Goal: Task Accomplishment & Management: Manage account settings

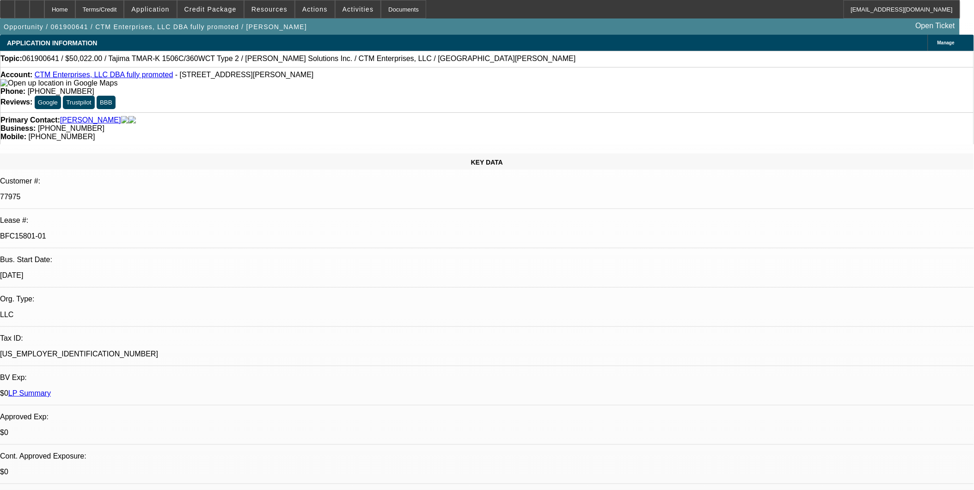
select select "0"
select select "2"
select select "0"
select select "2"
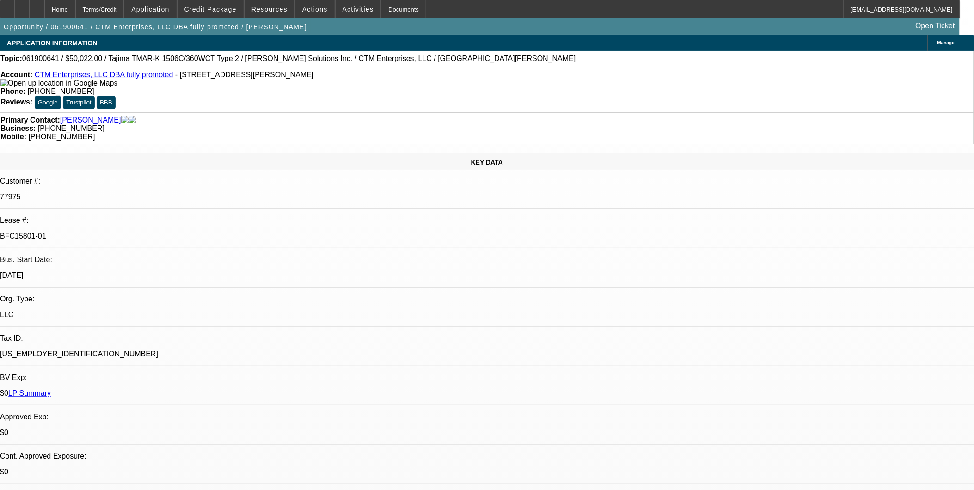
select select "0"
select select "2"
select select "0"
select select "1"
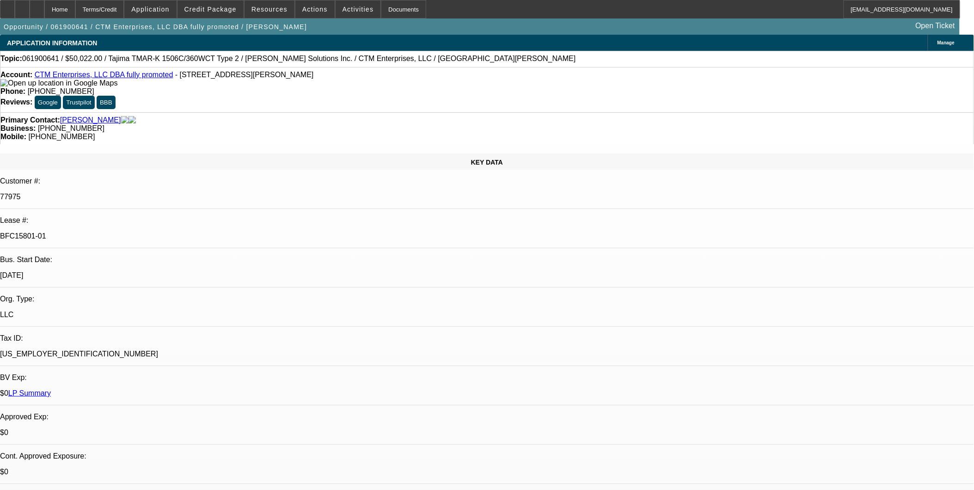
select select "2"
select select "1"
select select "2"
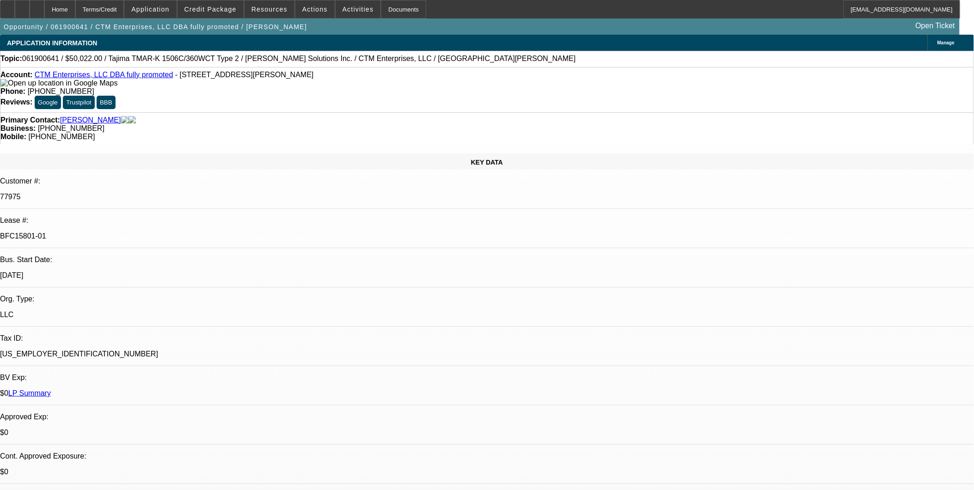
select select "1"
select select "2"
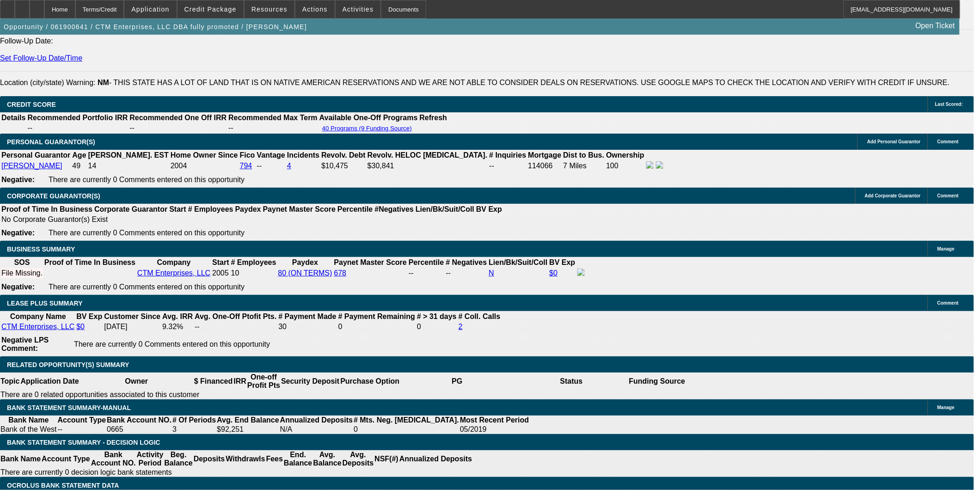
scroll to position [1387, 0]
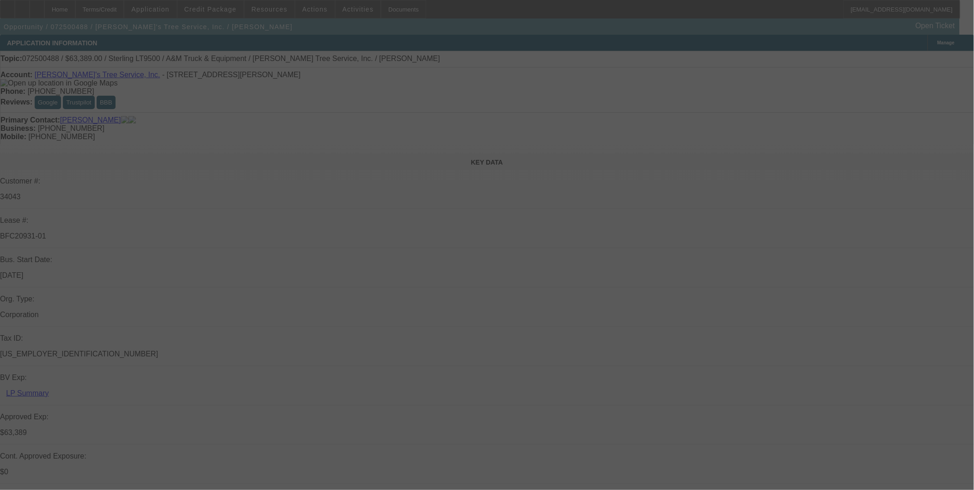
select select "0"
select select "2"
select select "0.1"
select select "0"
select select "2"
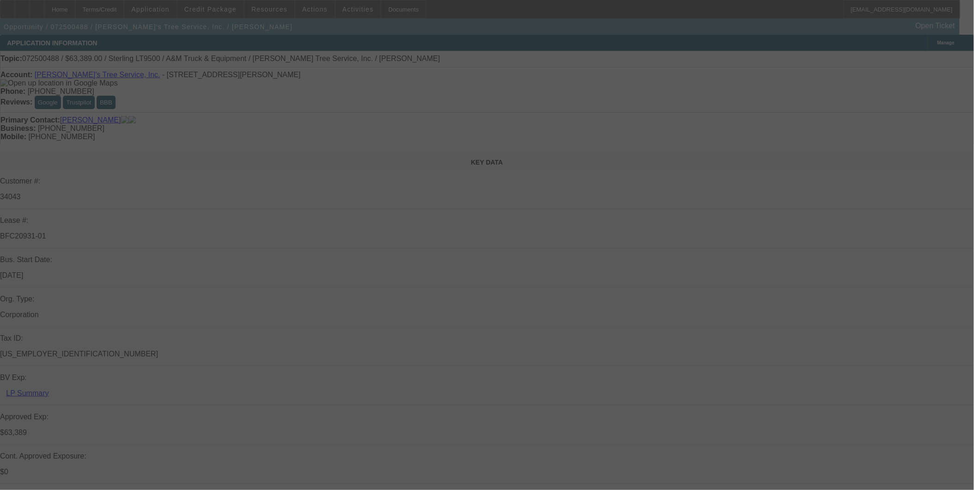
select select "0.1"
select select "0"
select select "2"
select select "0.1"
select select "0"
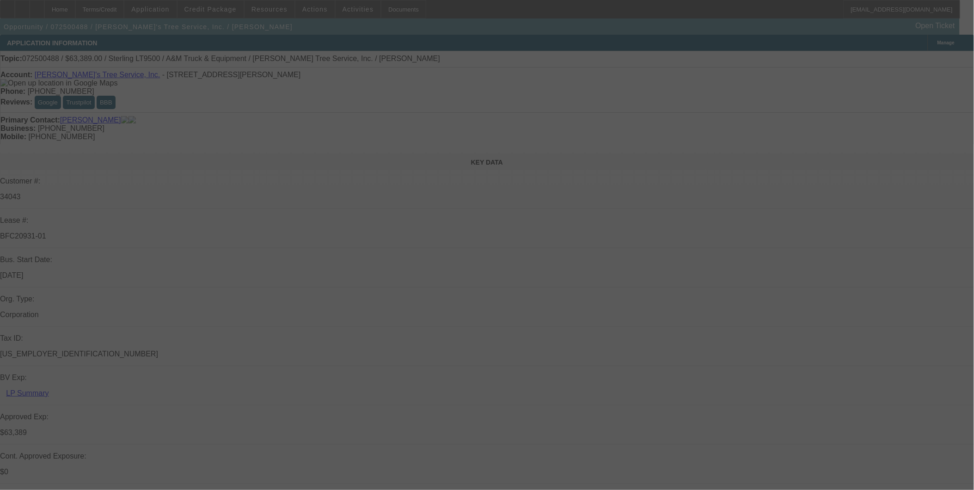
select select "2"
select select "0.1"
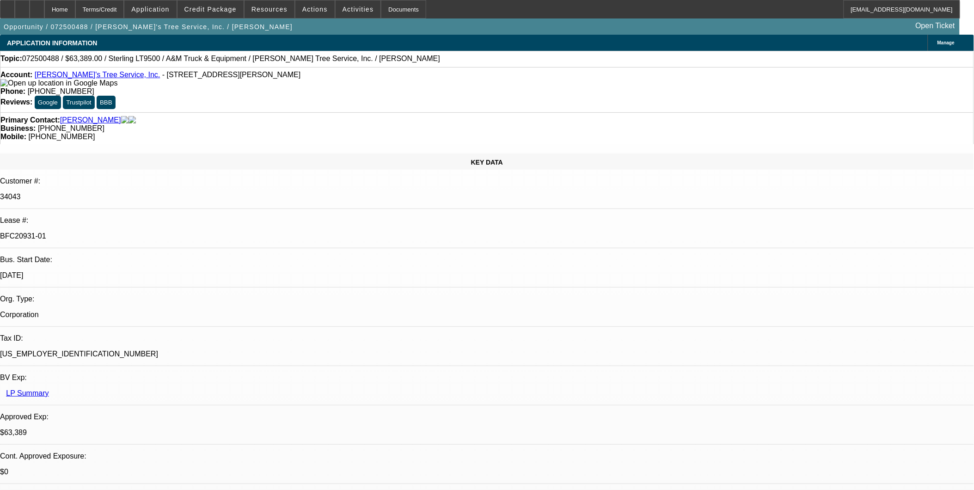
select select "1"
select select "2"
select select "4"
select select "1"
select select "2"
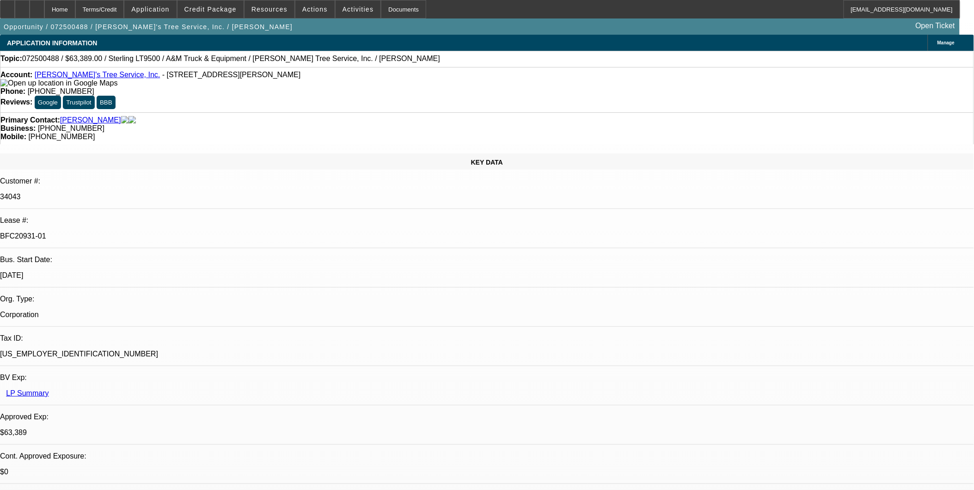
select select "4"
select select "1"
select select "2"
select select "4"
select select "1"
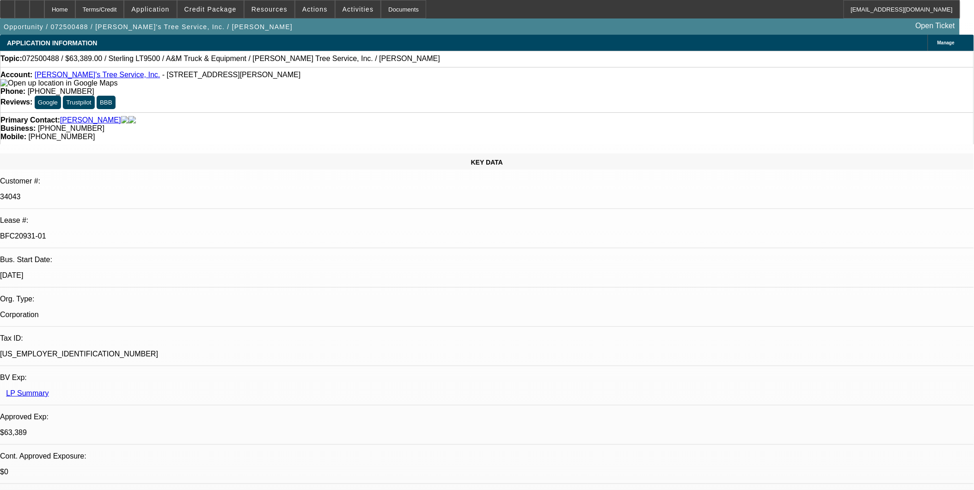
select select "2"
select select "4"
drag, startPoint x: 660, startPoint y: 200, endPoint x: 715, endPoint y: 202, distance: 55.1
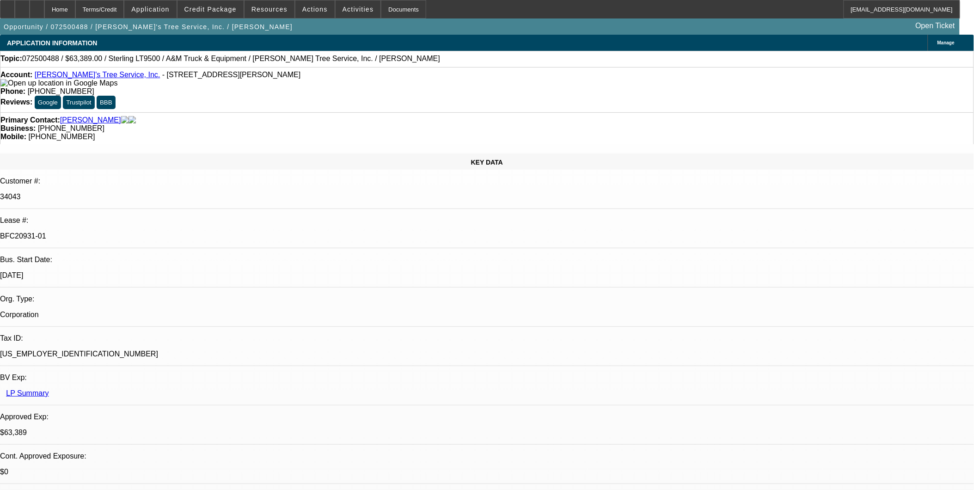
drag, startPoint x: 715, startPoint y: 202, endPoint x: 745, endPoint y: 237, distance: 45.9
drag, startPoint x: 676, startPoint y: 201, endPoint x: 704, endPoint y: 201, distance: 27.3
drag, startPoint x: 704, startPoint y: 202, endPoint x: 713, endPoint y: 232, distance: 30.9
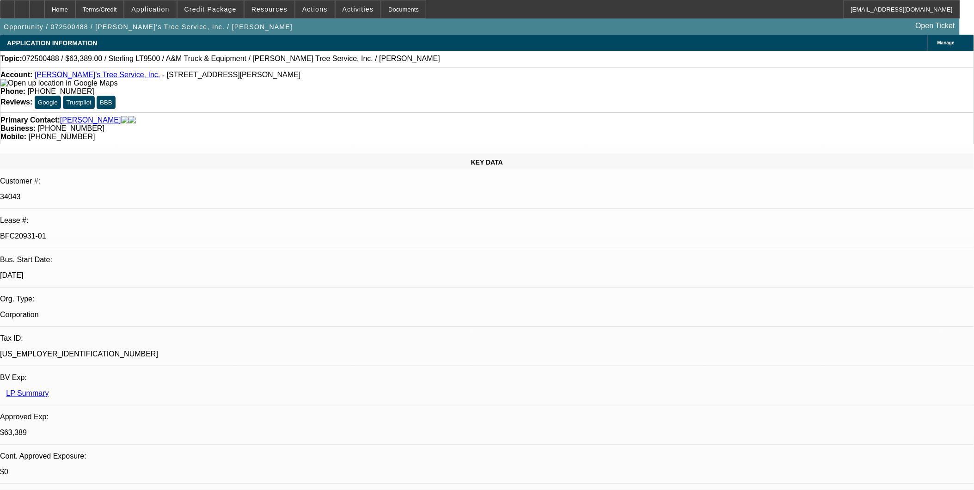
click at [211, 12] on span "Credit Package" at bounding box center [210, 9] width 52 height 7
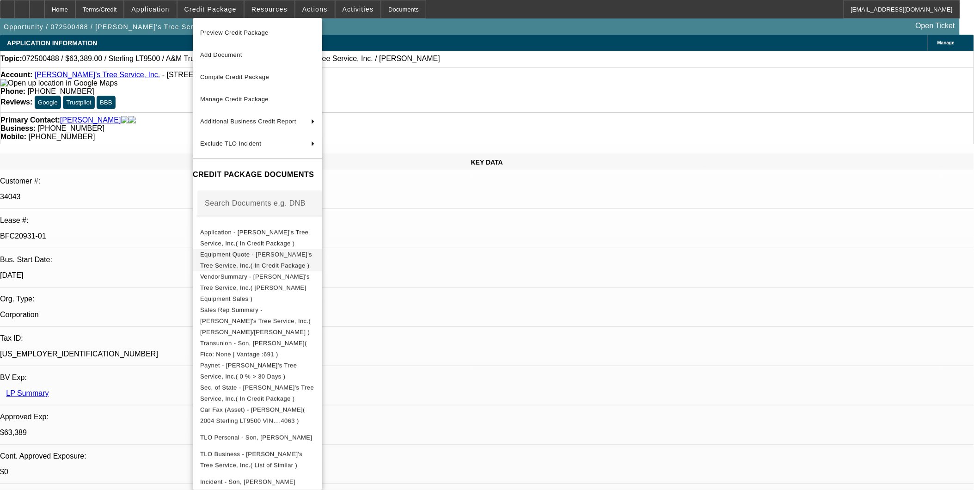
click at [267, 257] on span "Equipment Quote - Lil Robert's Tree Service, Inc.( In Credit Package )" at bounding box center [256, 260] width 112 height 18
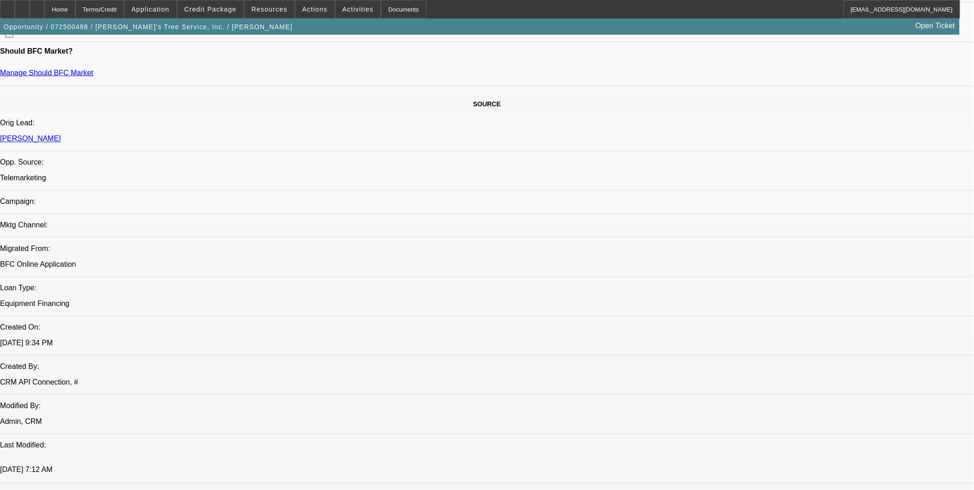
scroll to position [668, 0]
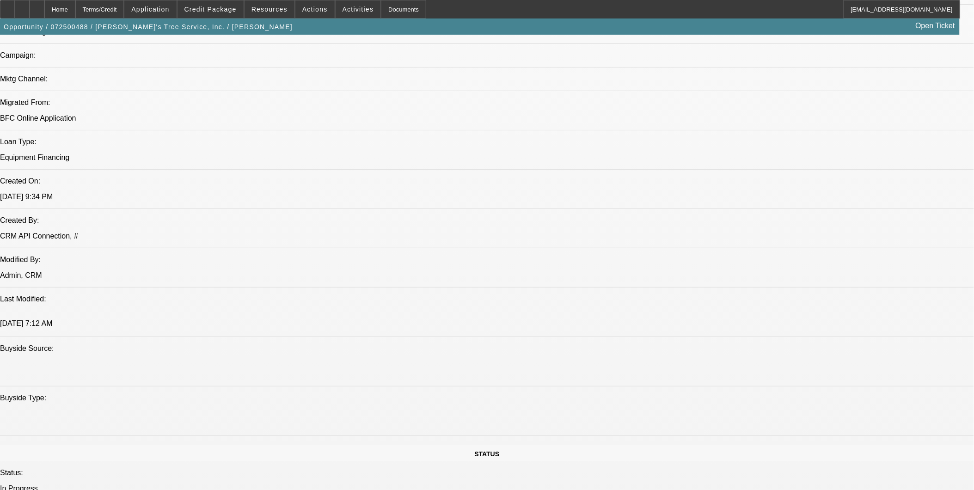
drag, startPoint x: 689, startPoint y: 199, endPoint x: 833, endPoint y: 198, distance: 143.8
drag, startPoint x: 834, startPoint y: 198, endPoint x: 854, endPoint y: 218, distance: 28.1
drag, startPoint x: 825, startPoint y: 201, endPoint x: 872, endPoint y: 204, distance: 47.3
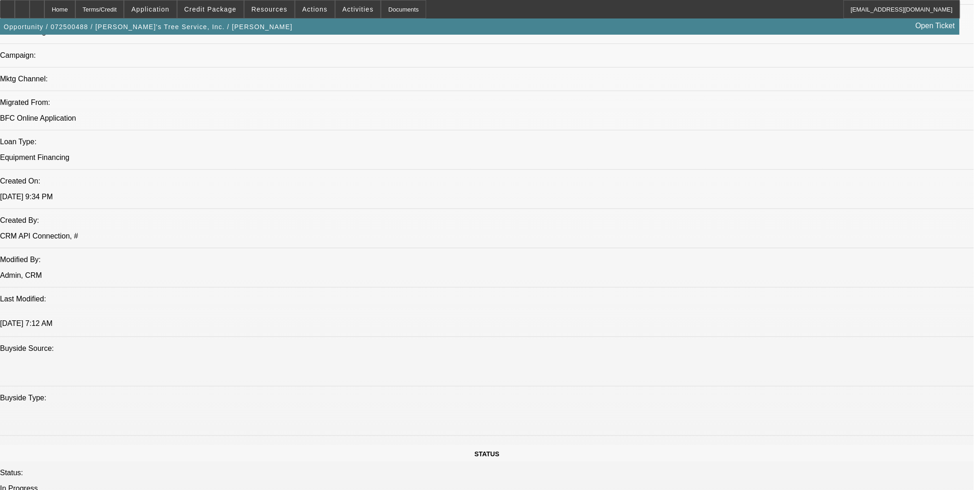
drag, startPoint x: 872, startPoint y: 204, endPoint x: 864, endPoint y: 242, distance: 38.8
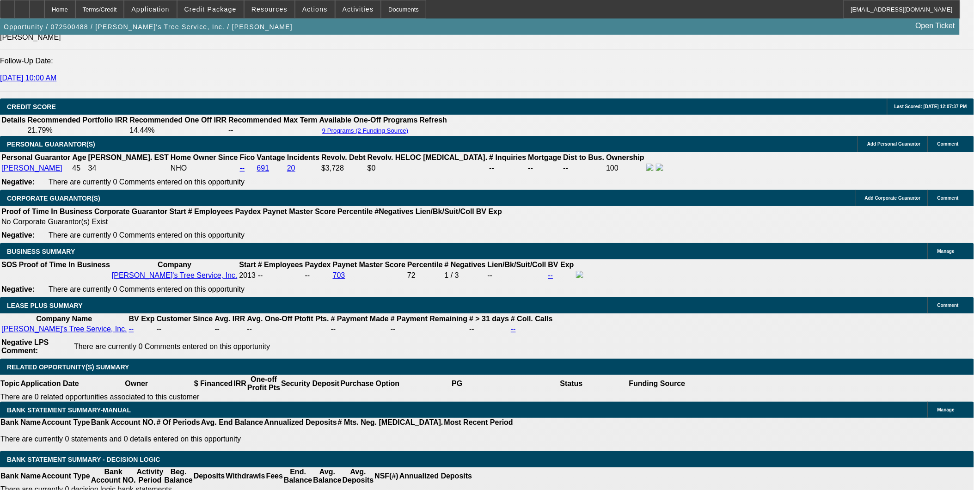
scroll to position [1387, 0]
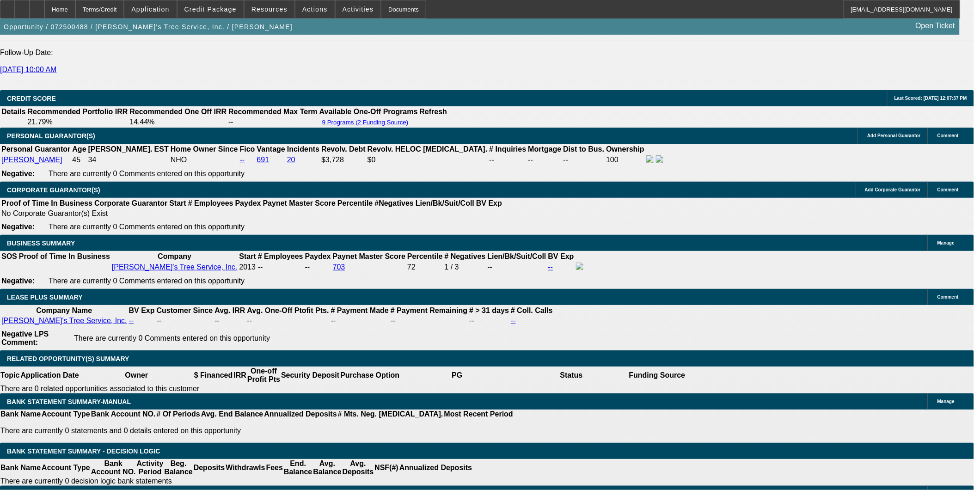
drag, startPoint x: 696, startPoint y: 198, endPoint x: 783, endPoint y: 208, distance: 87.5
drag, startPoint x: 783, startPoint y: 208, endPoint x: 800, endPoint y: 262, distance: 56.7
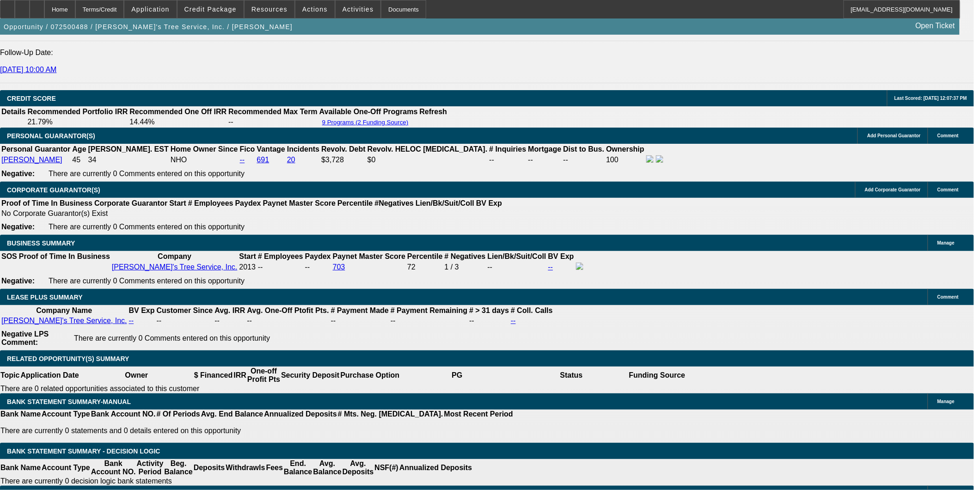
drag, startPoint x: 821, startPoint y: 198, endPoint x: 886, endPoint y: 198, distance: 64.3
drag, startPoint x: 886, startPoint y: 198, endPoint x: 841, endPoint y: 252, distance: 70.3
drag, startPoint x: 794, startPoint y: 197, endPoint x: 903, endPoint y: 221, distance: 111.2
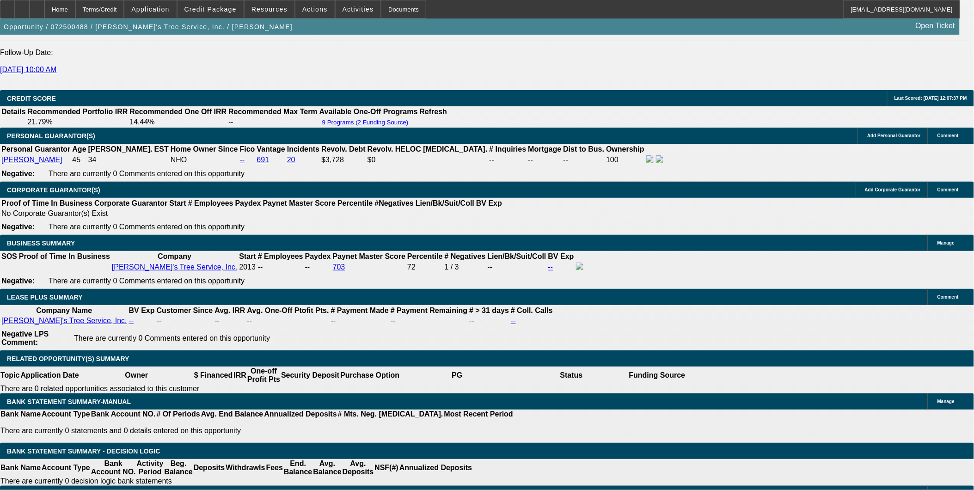
drag, startPoint x: 903, startPoint y: 221, endPoint x: 833, endPoint y: 239, distance: 71.8
drag, startPoint x: 801, startPoint y: 193, endPoint x: 870, endPoint y: 208, distance: 70.5
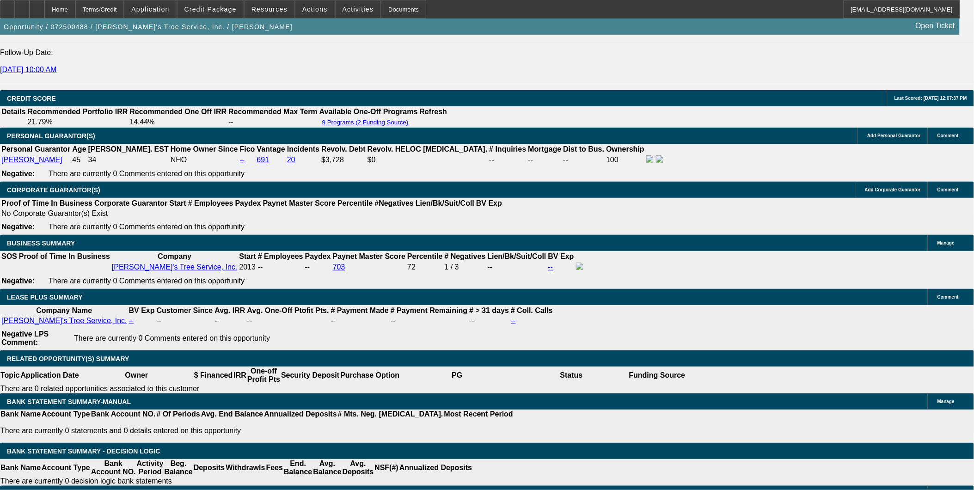
drag, startPoint x: 870, startPoint y: 208, endPoint x: 818, endPoint y: 202, distance: 51.7
drag, startPoint x: 797, startPoint y: 199, endPoint x: 884, endPoint y: 208, distance: 87.9
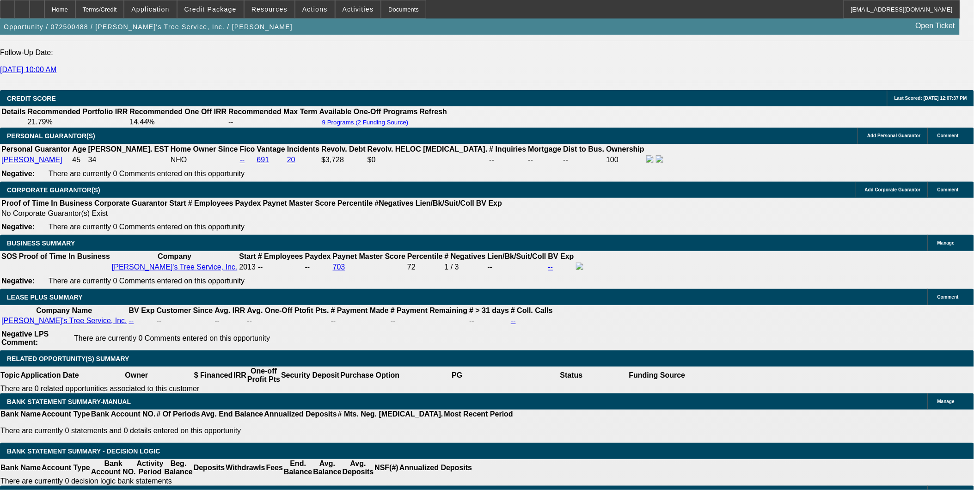
drag, startPoint x: 884, startPoint y: 208, endPoint x: 866, endPoint y: 229, distance: 27.5
drag, startPoint x: 824, startPoint y: 196, endPoint x: 877, endPoint y: 199, distance: 52.8
drag, startPoint x: 877, startPoint y: 199, endPoint x: 863, endPoint y: 238, distance: 41.0
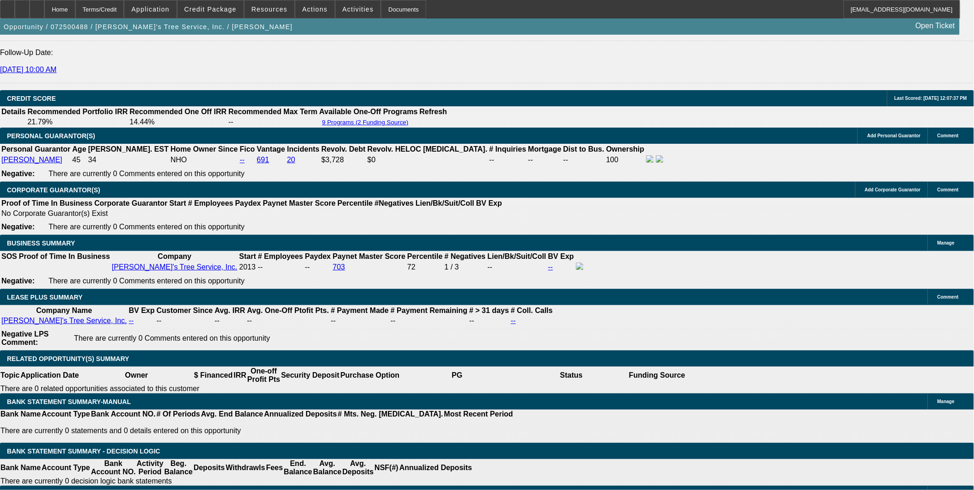
drag, startPoint x: 843, startPoint y: 199, endPoint x: 869, endPoint y: 199, distance: 25.9
drag, startPoint x: 869, startPoint y: 199, endPoint x: 860, endPoint y: 229, distance: 31.4
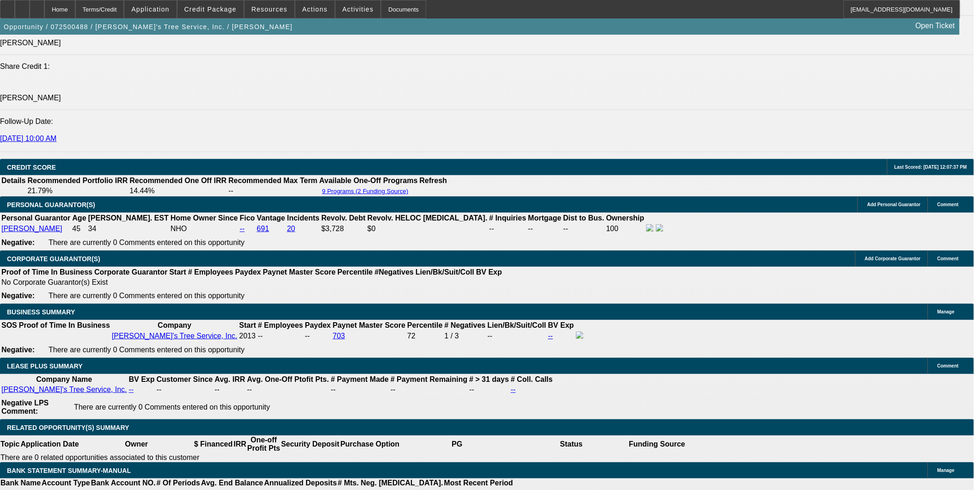
scroll to position [1181, 0]
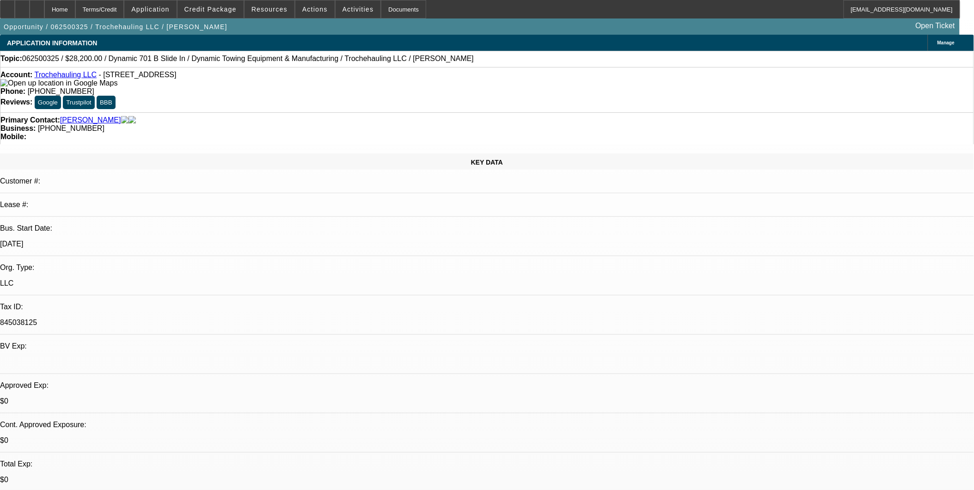
select select "0"
select select "2"
select select "0.1"
select select "0"
select select "2"
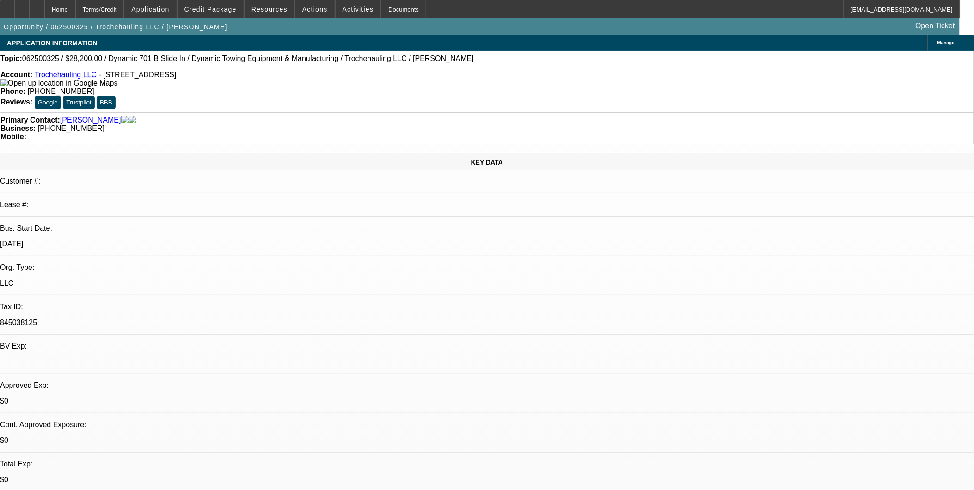
select select "0.1"
select select "1"
select select "2"
select select "4"
select select "1"
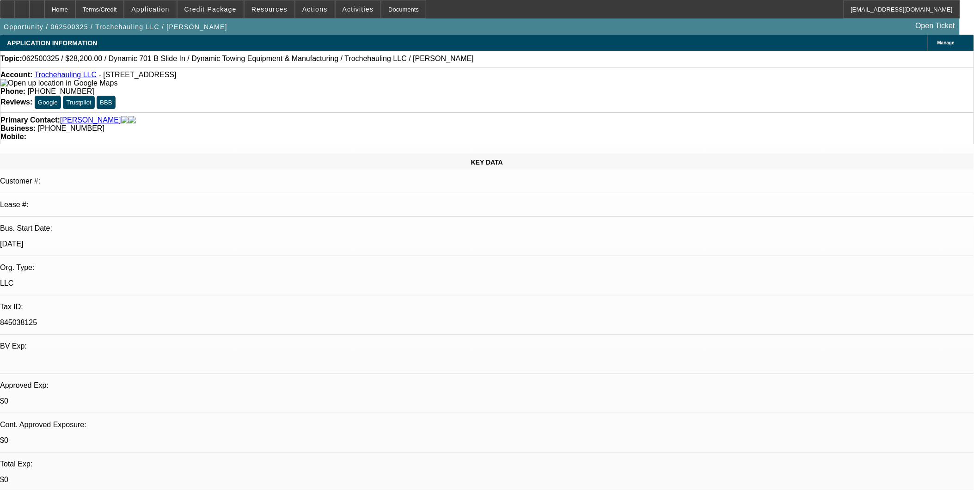
select select "2"
select select "4"
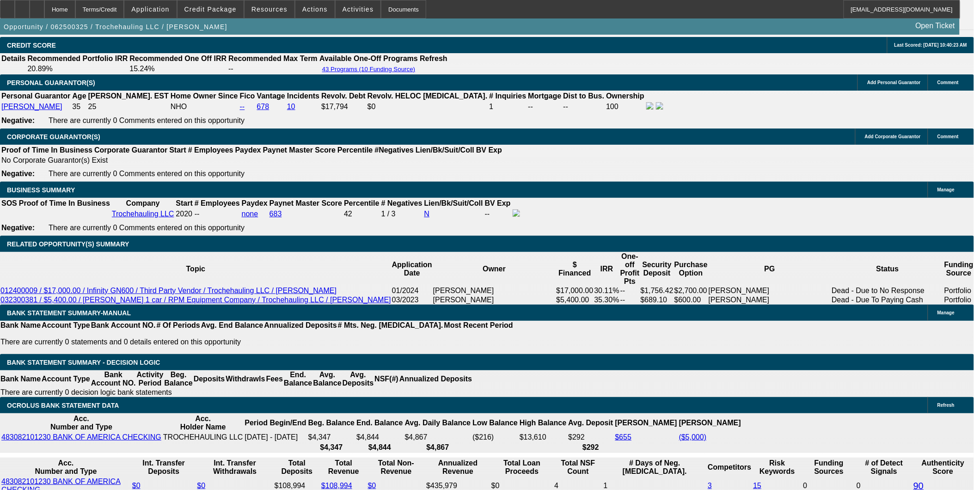
scroll to position [1284, 0]
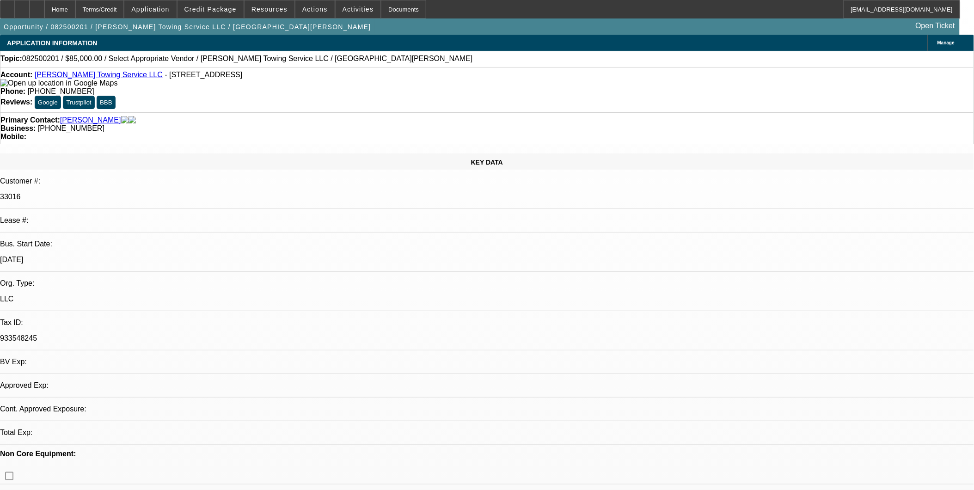
select select "0"
select select "2"
select select "0.1"
select select "1"
select select "2"
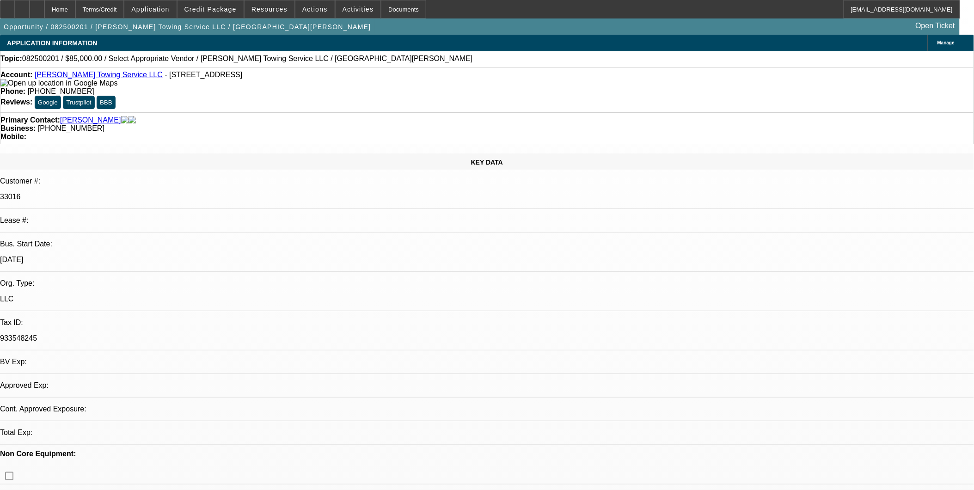
select select "4"
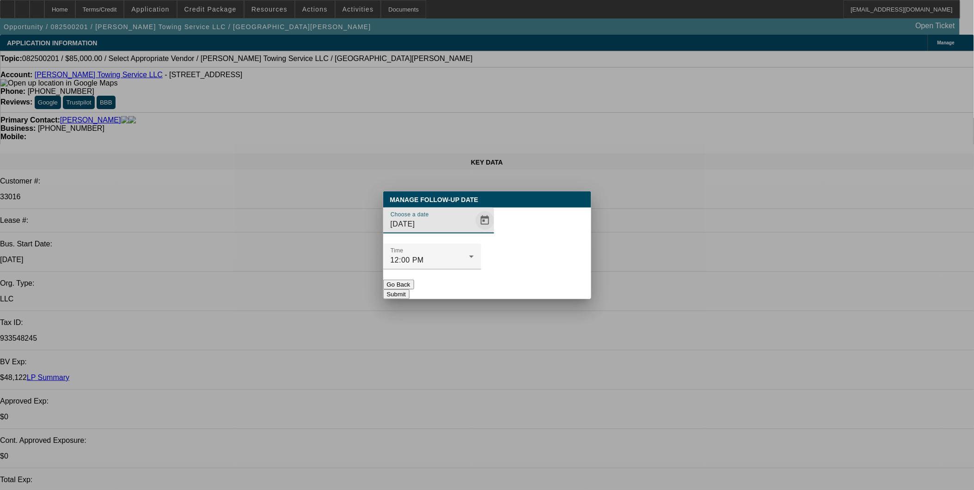
click at [474, 232] on span "Open calendar" at bounding box center [485, 220] width 22 height 22
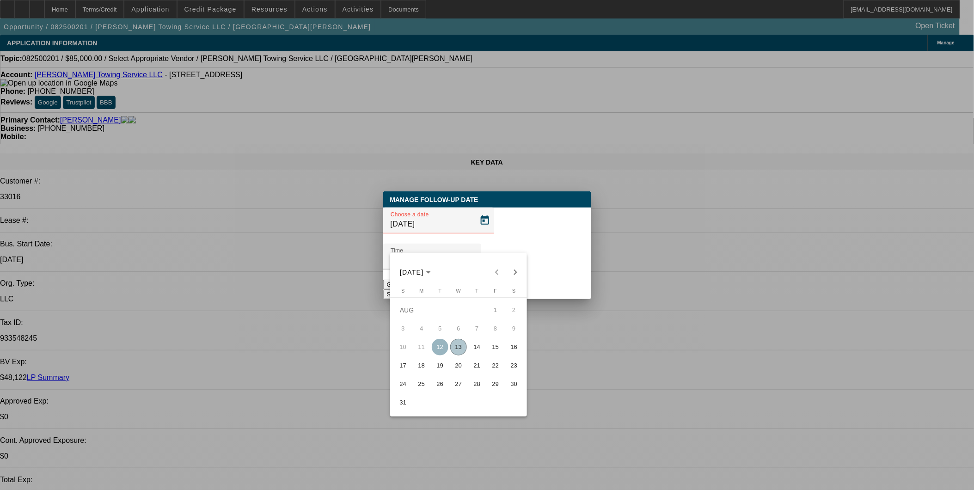
click at [456, 349] on span "13" at bounding box center [458, 347] width 17 height 17
type input "8/13/2025"
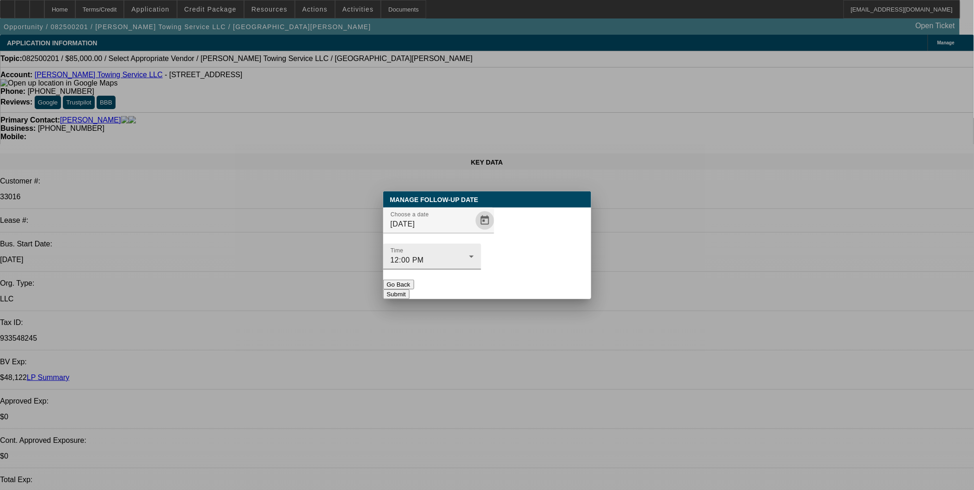
click at [474, 244] on div "Time 12:00 PM" at bounding box center [432, 257] width 83 height 26
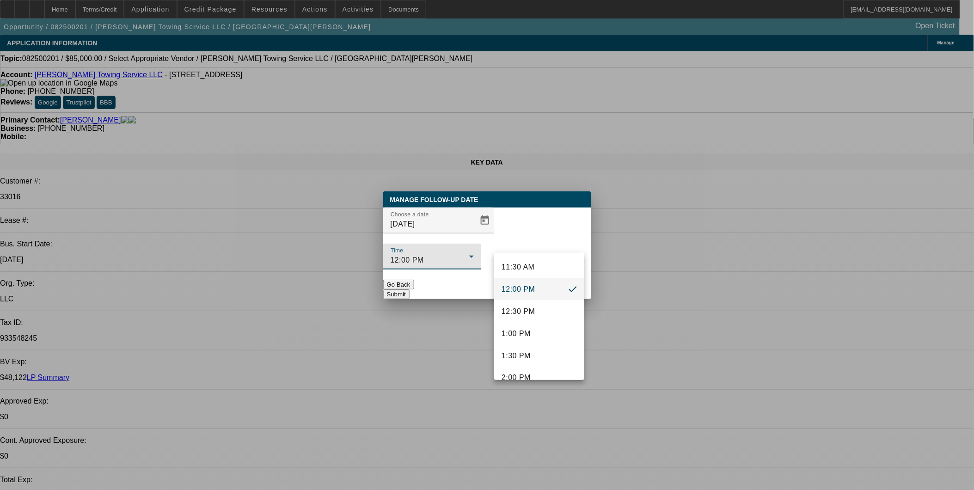
scroll to position [534, 0]
click at [524, 349] on span "2:00 PM" at bounding box center [516, 354] width 29 height 11
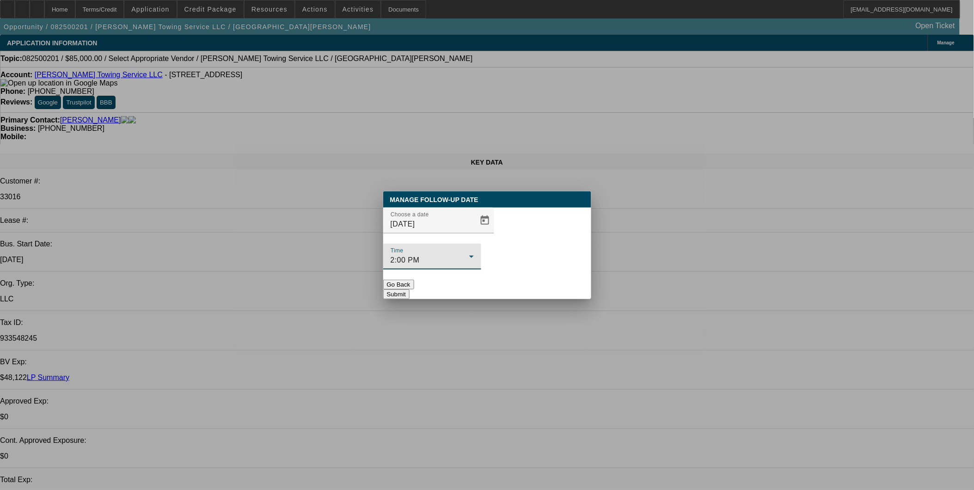
click at [410, 289] on button "Submit" at bounding box center [396, 294] width 26 height 10
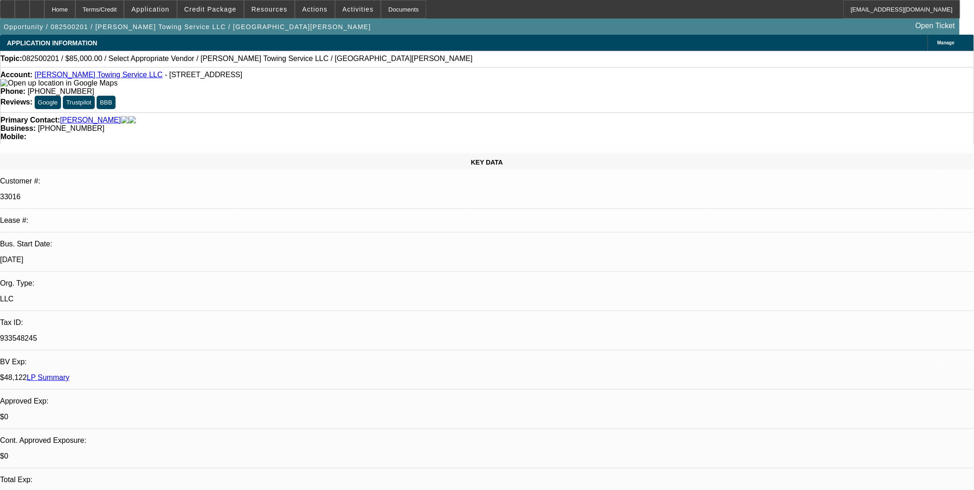
drag, startPoint x: 659, startPoint y: 307, endPoint x: 957, endPoint y: 318, distance: 298.8
copy div "8/11: juan is waiting on an invoice from crouch and he is going to send it over…"
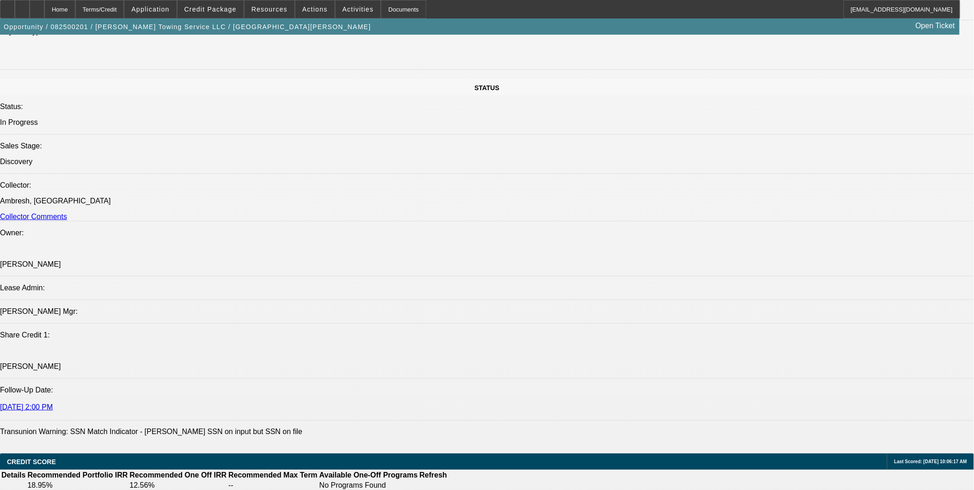
scroll to position [873, 0]
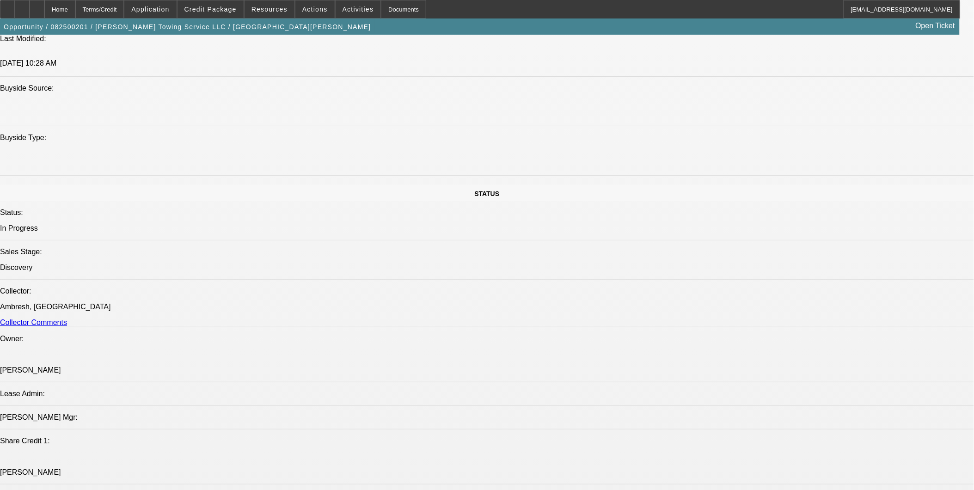
drag, startPoint x: 609, startPoint y: 303, endPoint x: 609, endPoint y: 287, distance: 15.7
drag, startPoint x: 609, startPoint y: 287, endPoint x: 599, endPoint y: 225, distance: 63.2
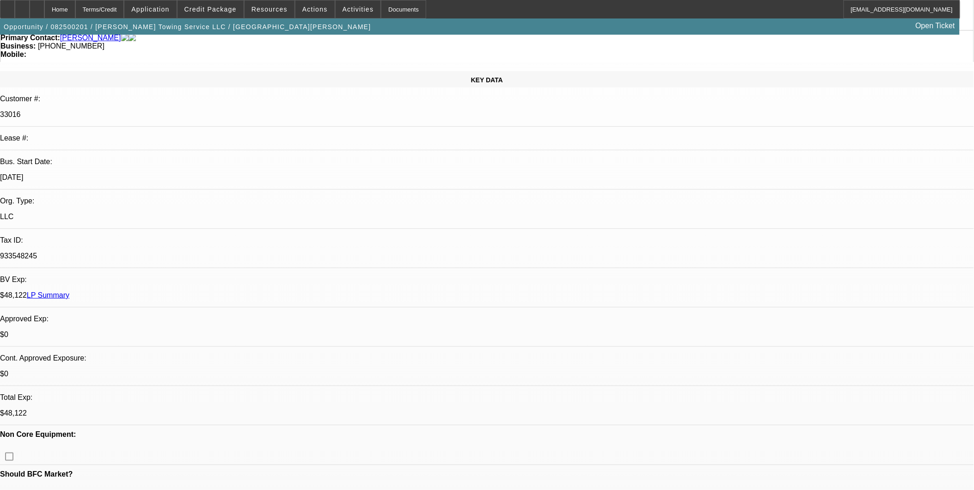
scroll to position [0, 0]
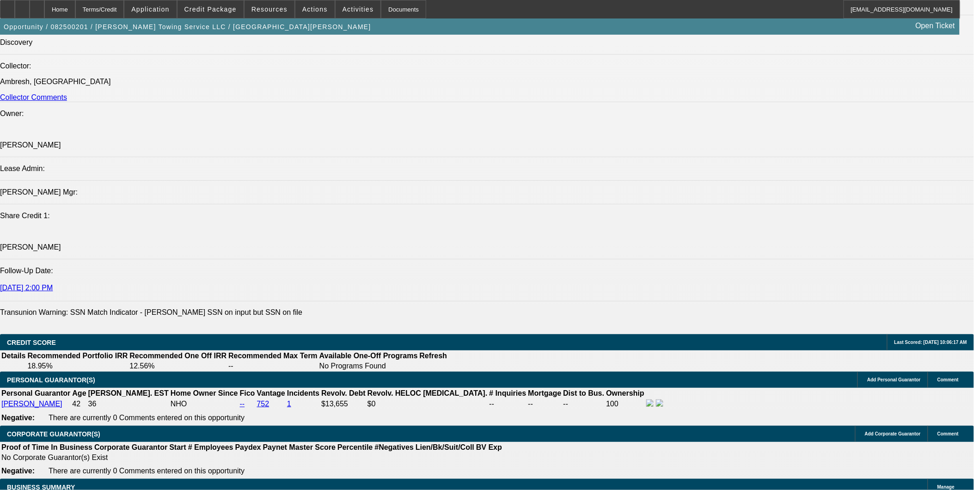
scroll to position [1181, 0]
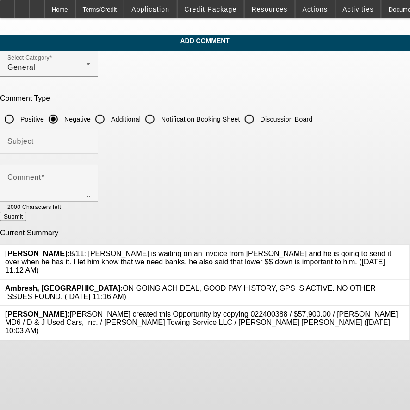
click at [109, 114] on input "Additional" at bounding box center [100, 119] width 18 height 18
radio input "true"
click at [91, 151] on div "Subject" at bounding box center [48, 142] width 83 height 26
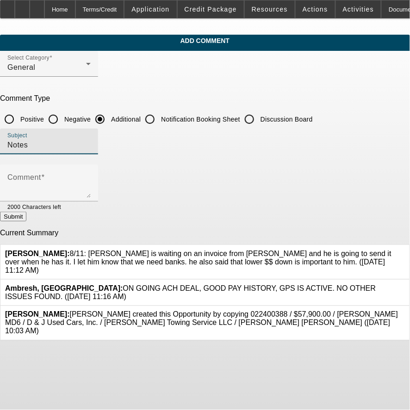
type input "Notes"
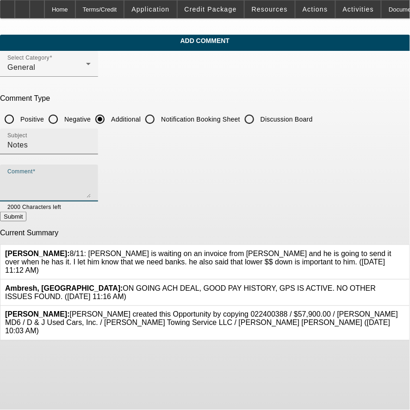
paste textarea "8/11: [PERSON_NAME] is waiting on an invoice from [PERSON_NAME] and he is going…"
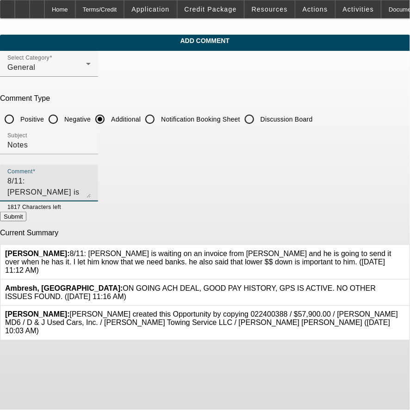
click at [44, 178] on div "Comment 8/11: [PERSON_NAME] is waiting on an invoice from [PERSON_NAME] and he …" at bounding box center [49, 183] width 98 height 37
click at [45, 178] on div "Comment 8/11: [PERSON_NAME] is waiting on an invoice from [PERSON_NAME] and he …" at bounding box center [49, 183] width 98 height 37
click at [47, 179] on textarea "8/11: [PERSON_NAME] is waiting on an invoice from [PERSON_NAME] and he is going…" at bounding box center [48, 187] width 83 height 22
type textarea "8/13: 8/11: [PERSON_NAME] is waiting on an invoice from [PERSON_NAME] and he is…"
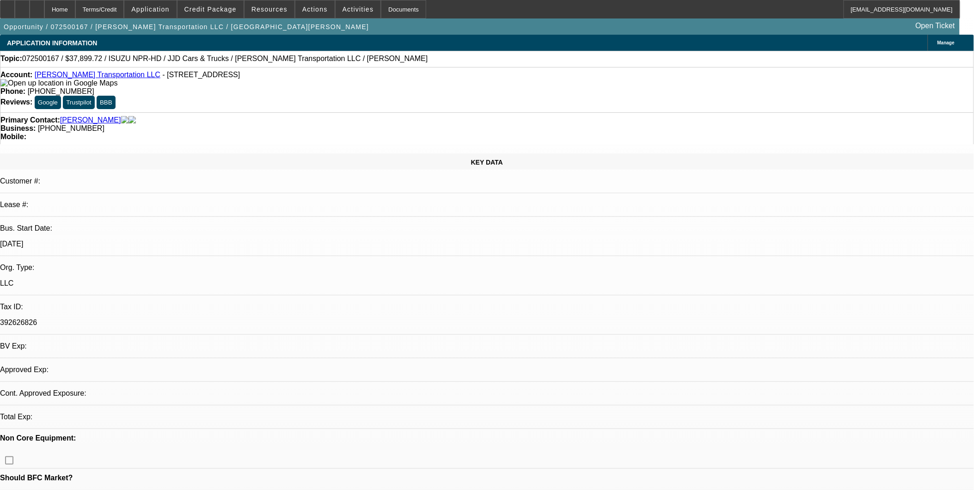
select select "0"
select select "0.1"
select select "1"
select select "4"
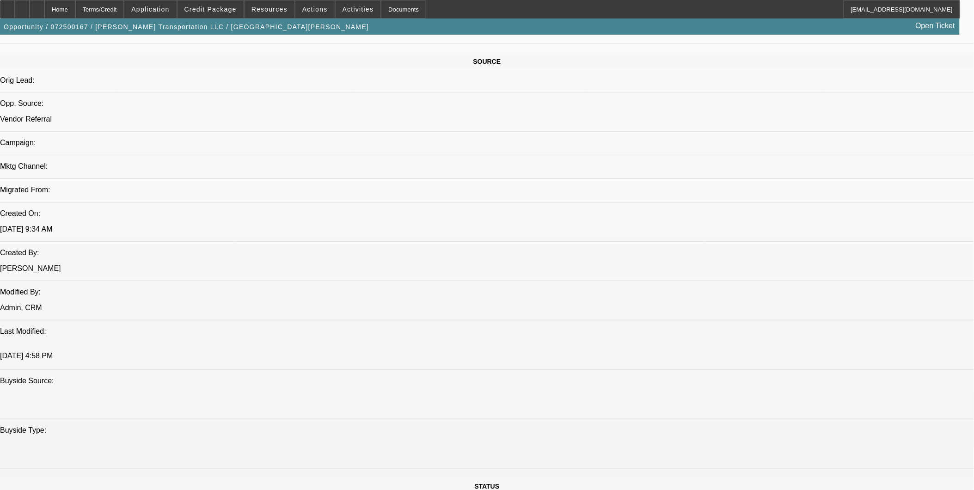
scroll to position [411, 0]
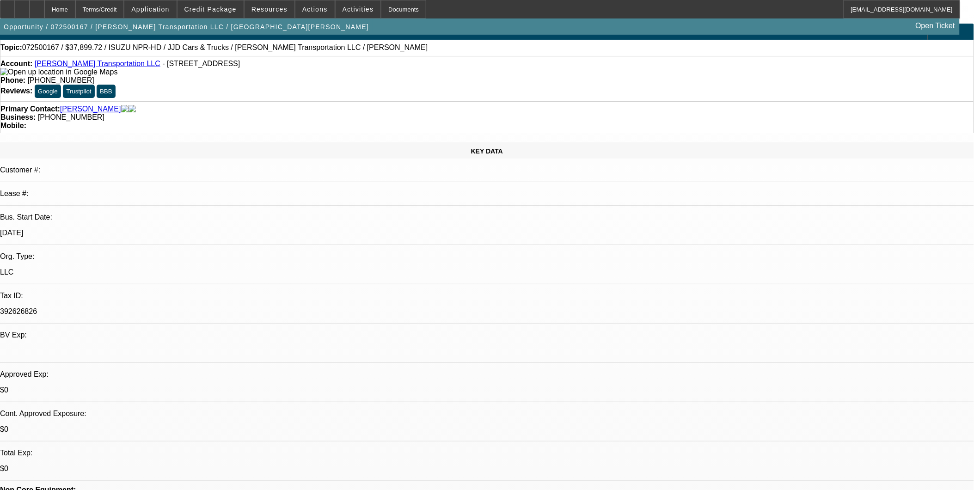
scroll to position [0, 0]
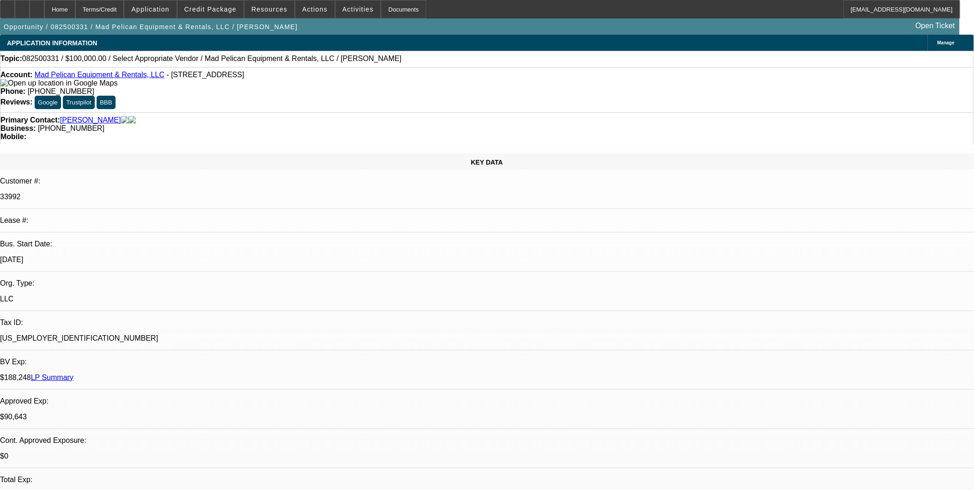
select select "0"
select select "2"
select select "0.1"
select select "1"
select select "2"
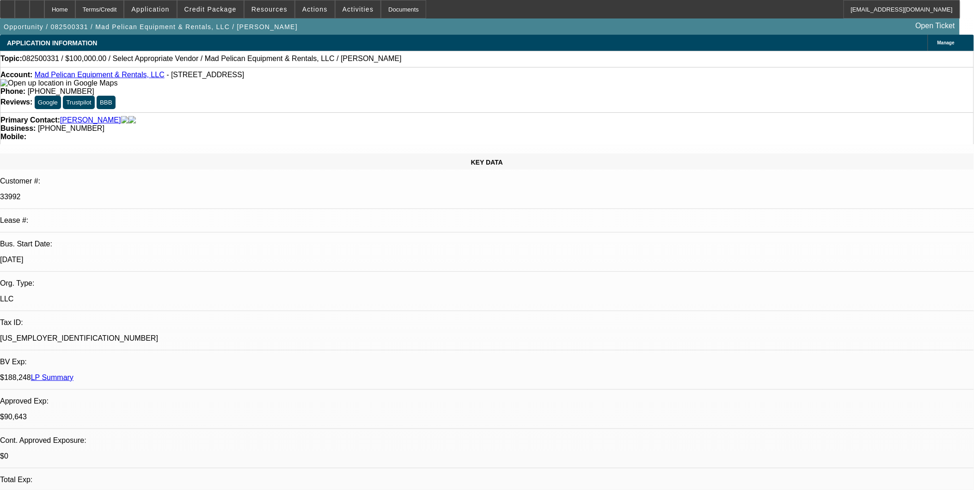
select select "4"
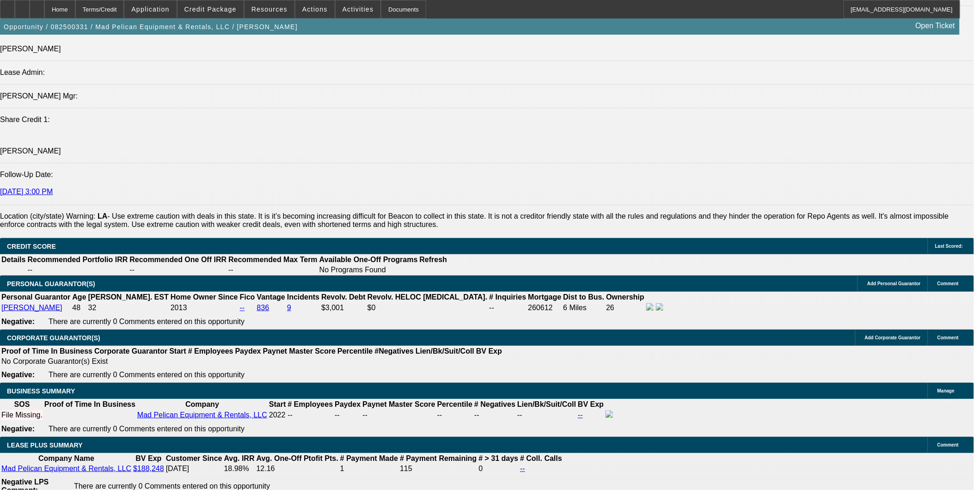
scroll to position [1335, 0]
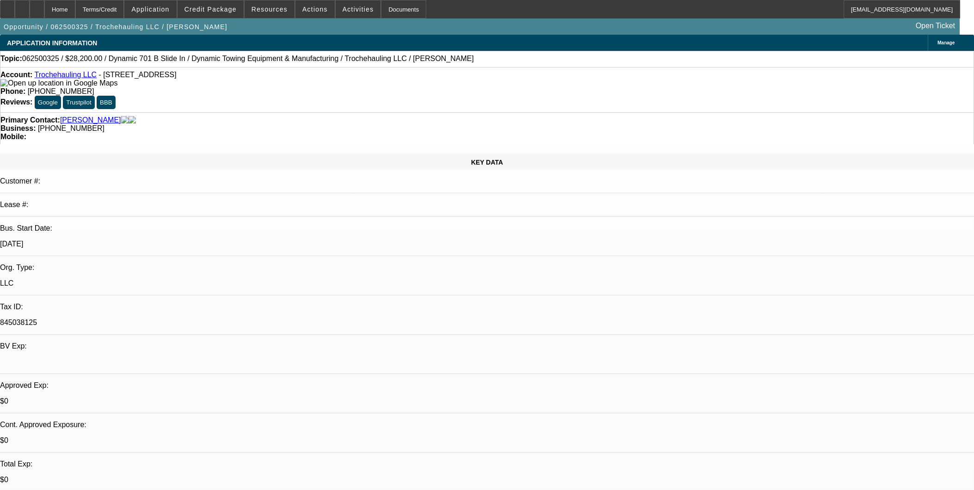
select select "0"
select select "2"
select select "0.1"
select select "4"
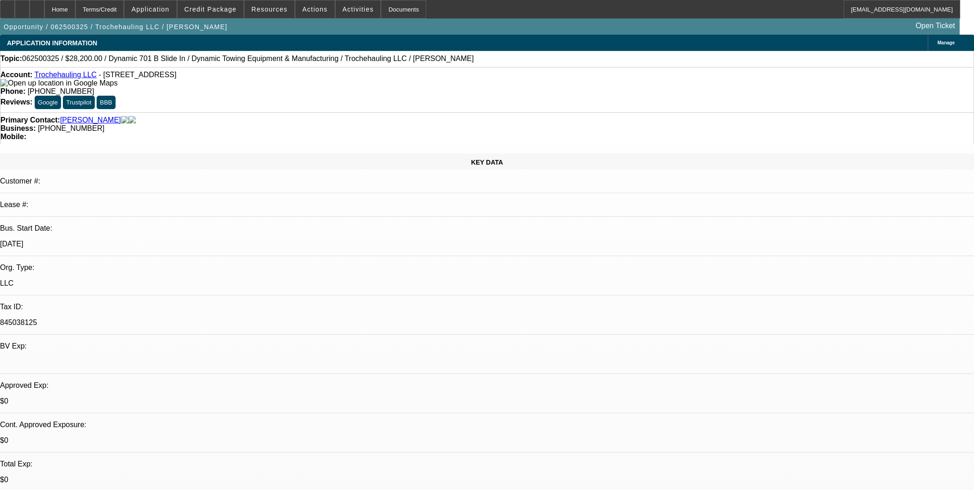
select select "0"
select select "2"
select select "0.1"
select select "4"
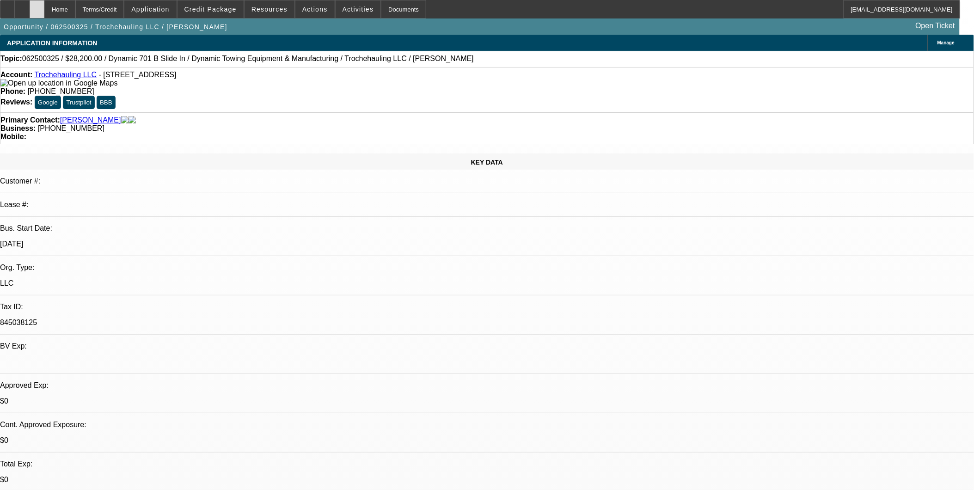
click at [44, 10] on div at bounding box center [37, 9] width 15 height 18
select select "0"
select select "2"
select select "0.1"
select select "0"
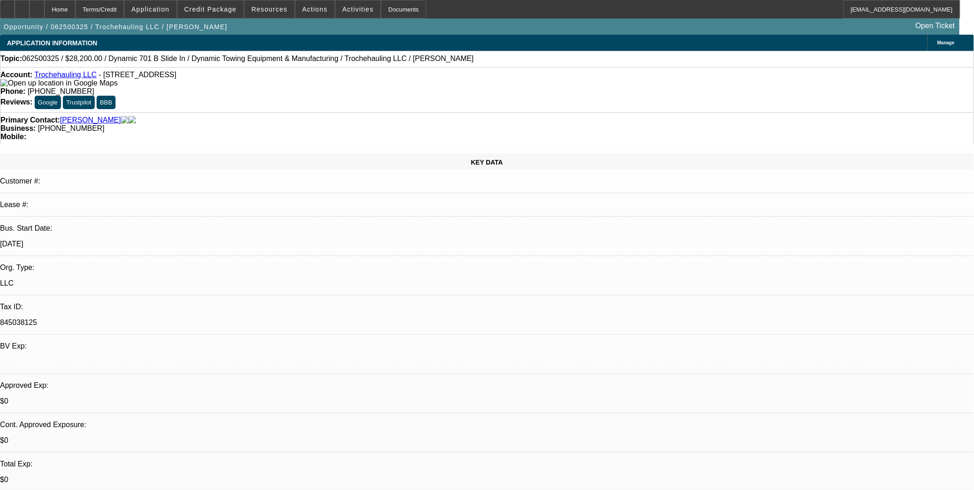
select select "2"
select select "0.1"
select select "1"
select select "2"
select select "4"
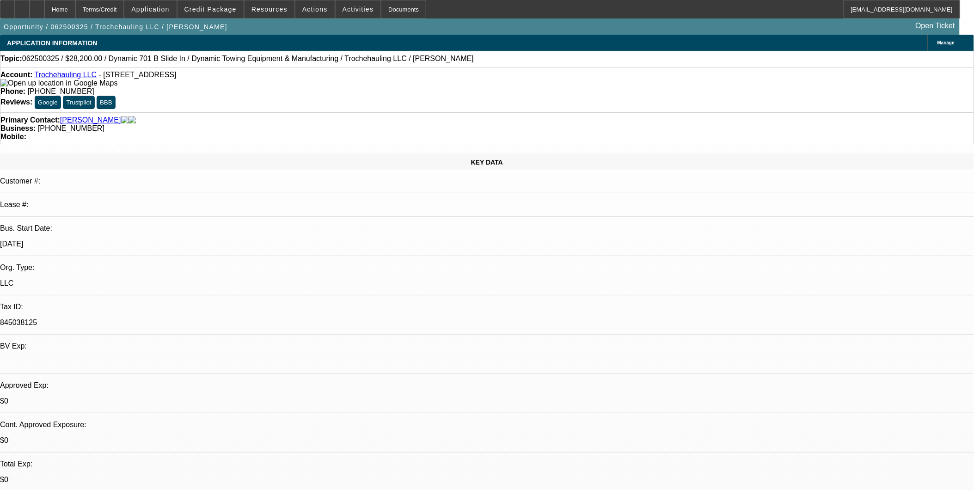
select select "1"
select select "2"
select select "4"
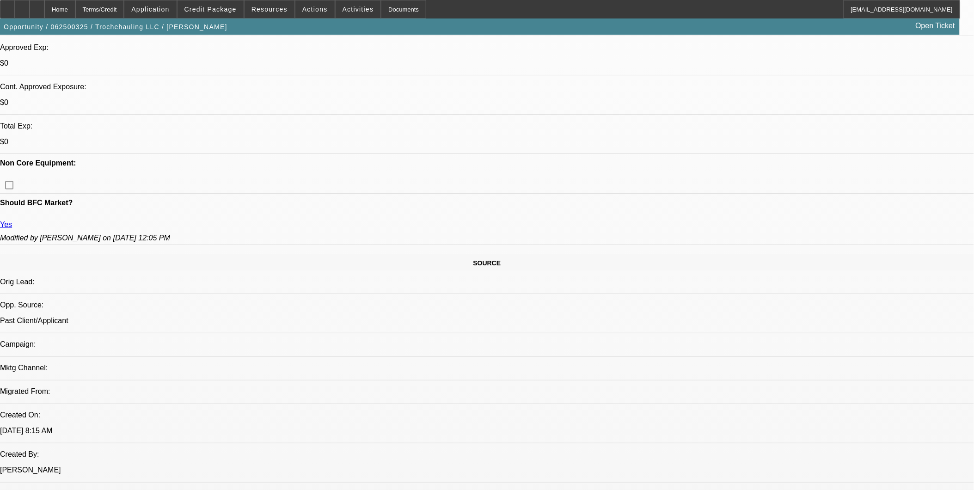
scroll to position [205, 0]
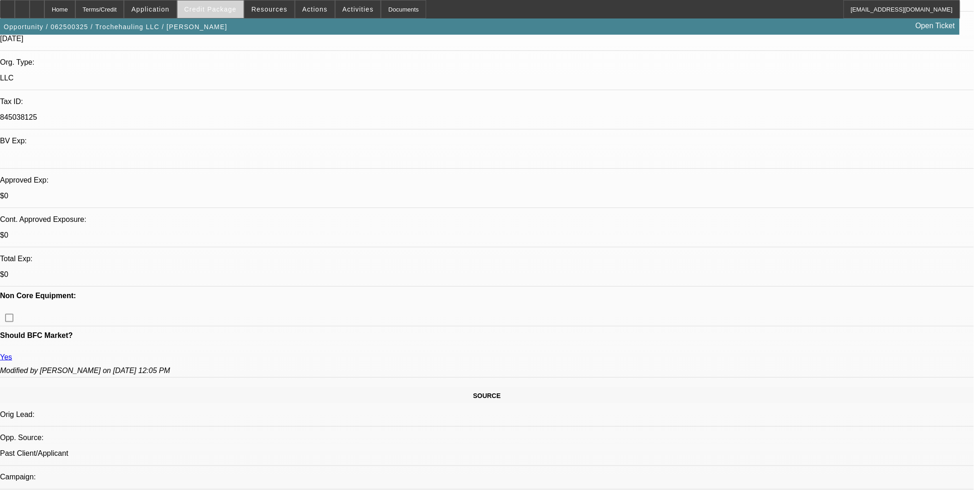
click at [232, 14] on span at bounding box center [211, 9] width 66 height 22
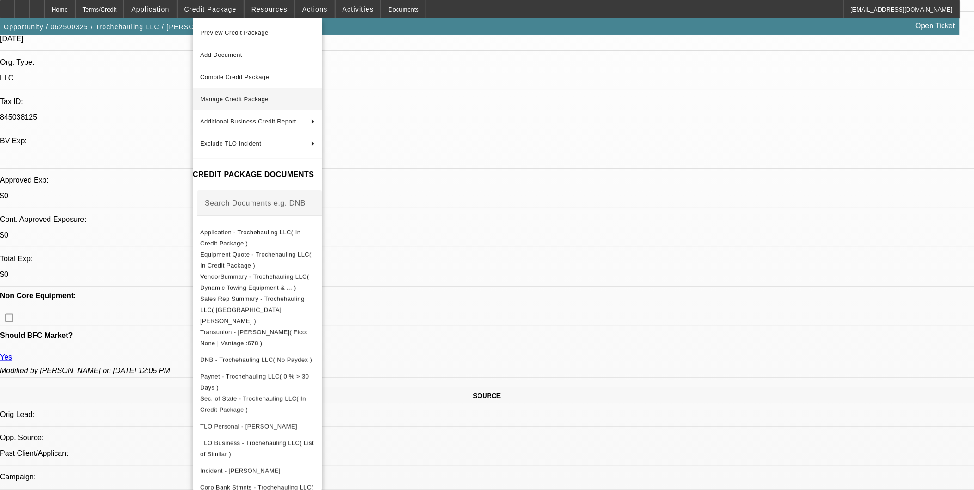
click at [236, 107] on button "Manage Credit Package" at bounding box center [257, 99] width 129 height 22
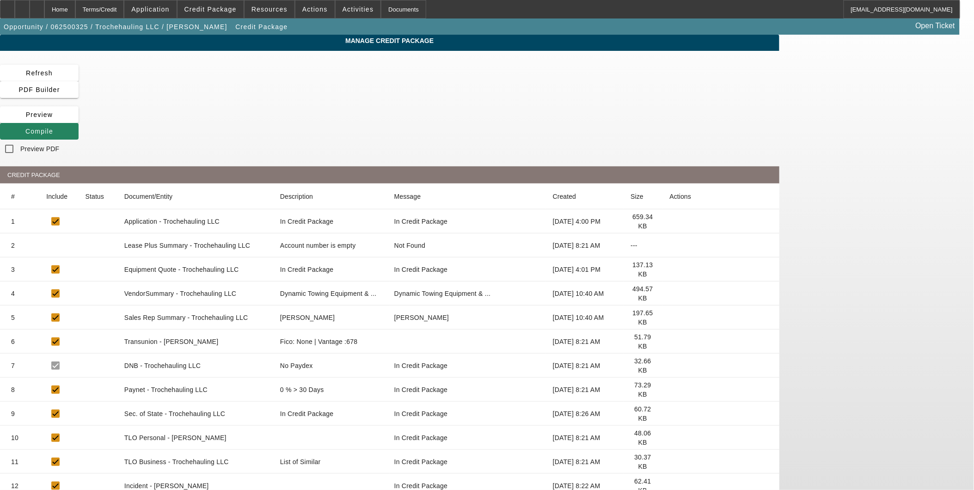
click at [670, 342] on icon at bounding box center [670, 342] width 0 height 0
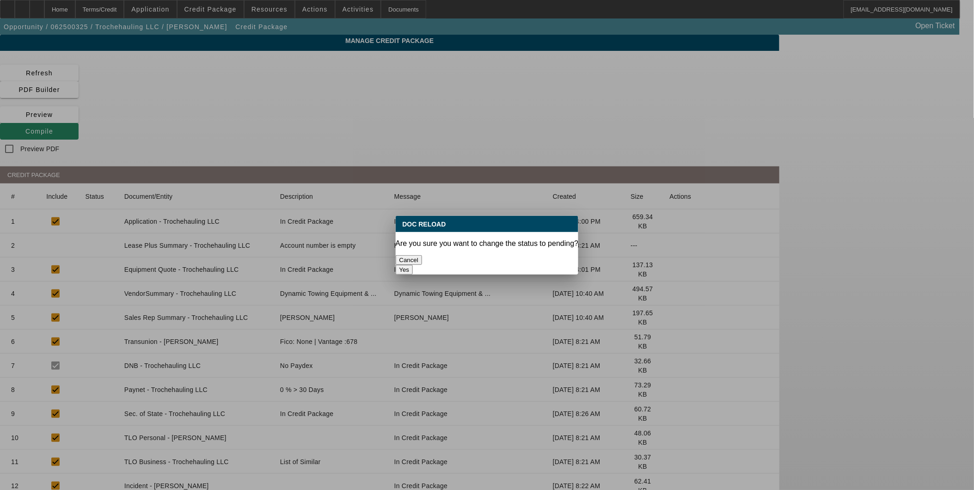
click at [413, 265] on button "Yes" at bounding box center [405, 270] width 18 height 10
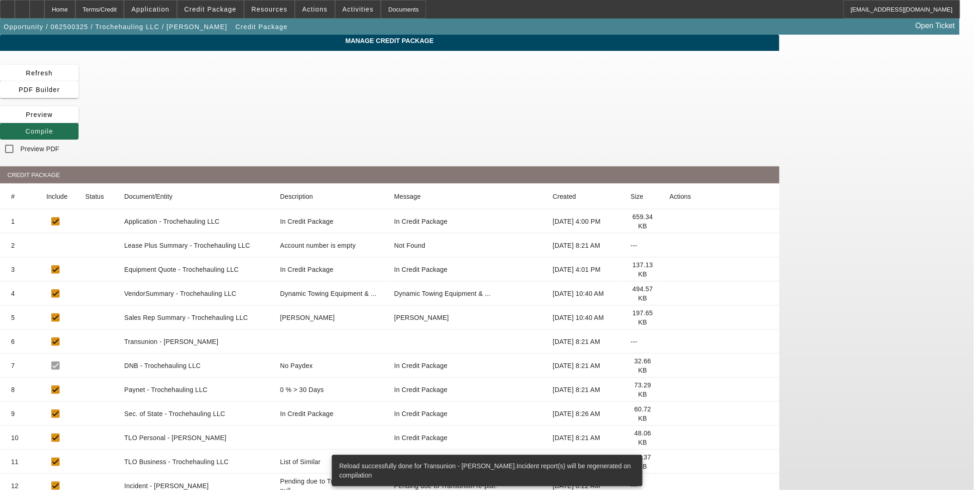
click at [25, 128] on icon at bounding box center [25, 131] width 0 height 7
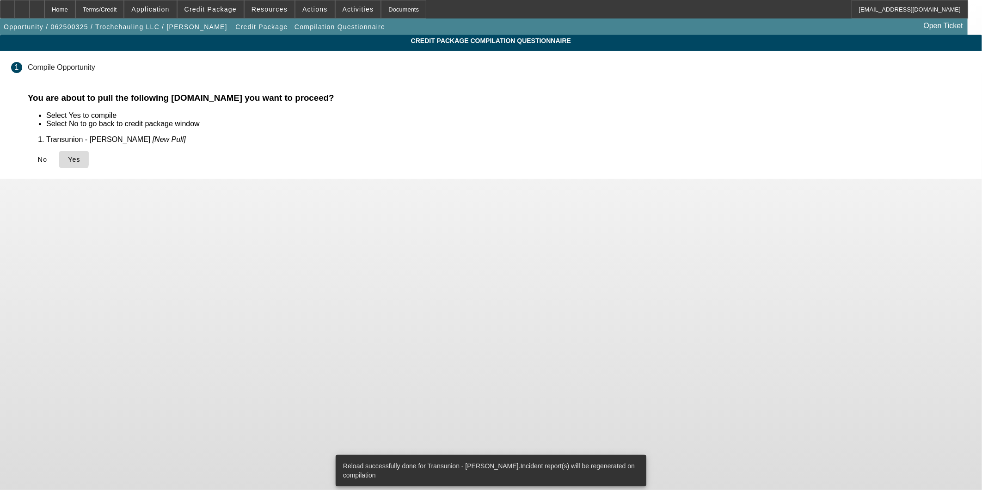
click at [68, 158] on icon at bounding box center [68, 159] width 0 height 7
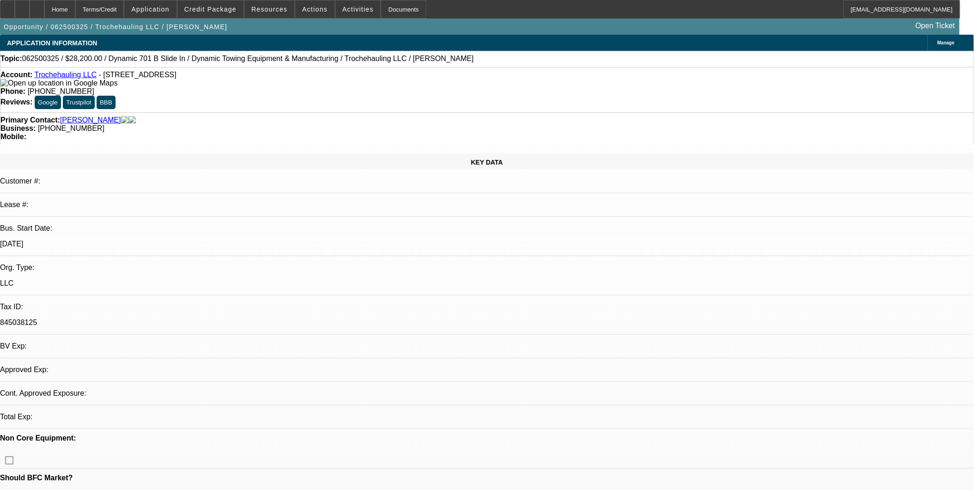
select select "0"
select select "2"
select select "0.1"
select select "4"
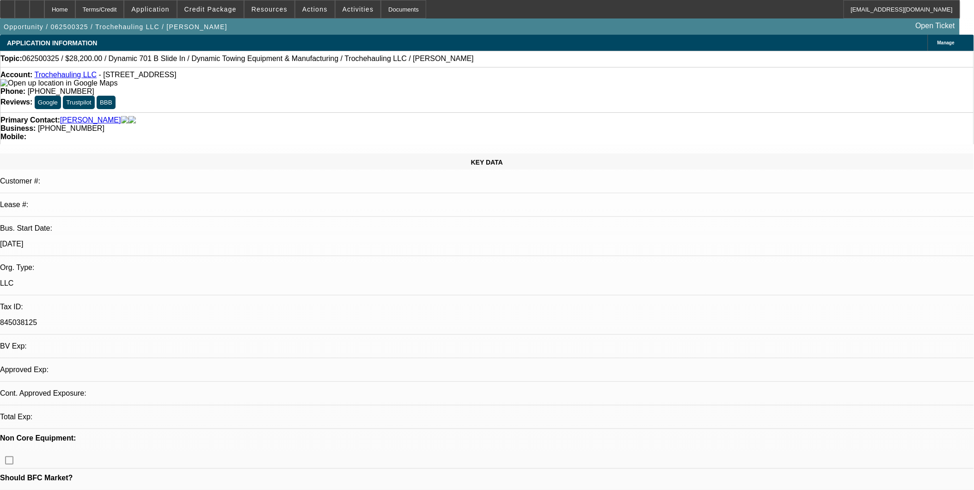
select select "0"
select select "2"
select select "0.1"
select select "4"
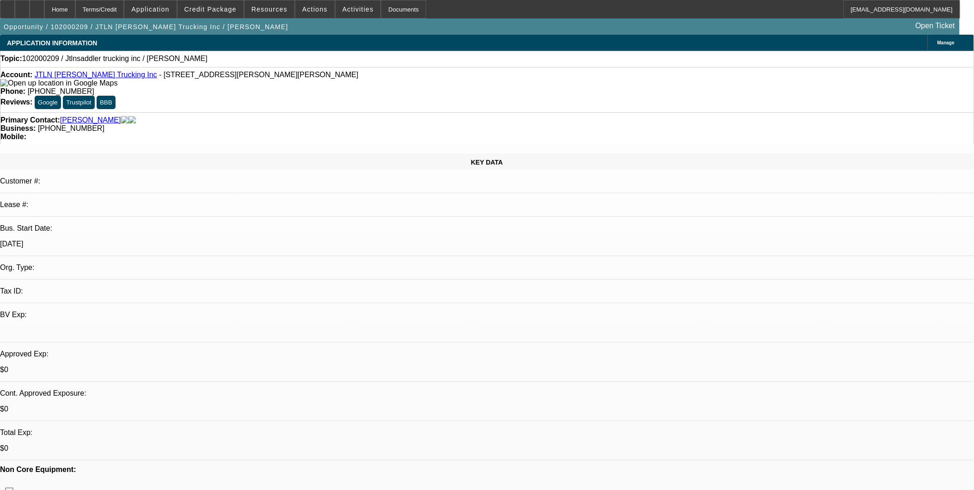
select select "0"
select select "1"
select select "2"
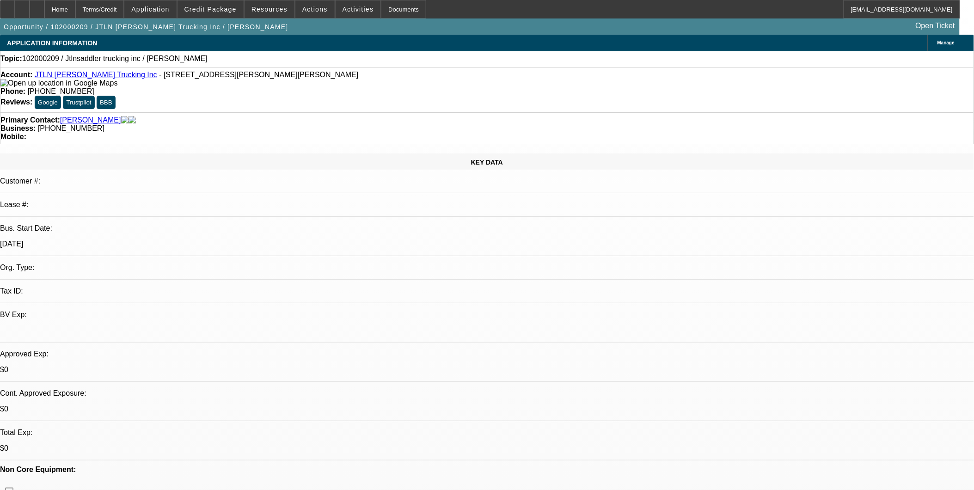
select select
drag, startPoint x: 570, startPoint y: 288, endPoint x: 589, endPoint y: 124, distance: 165.7
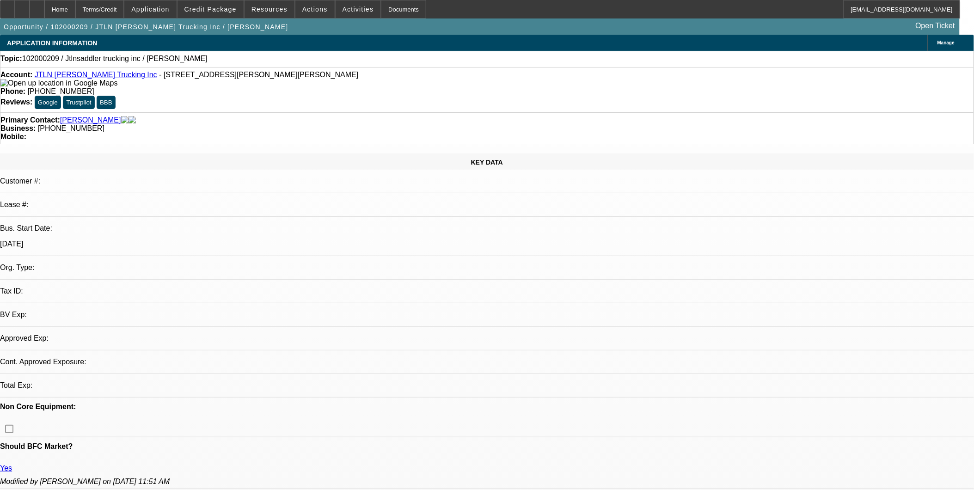
select select "0"
select select "1"
select select "2"
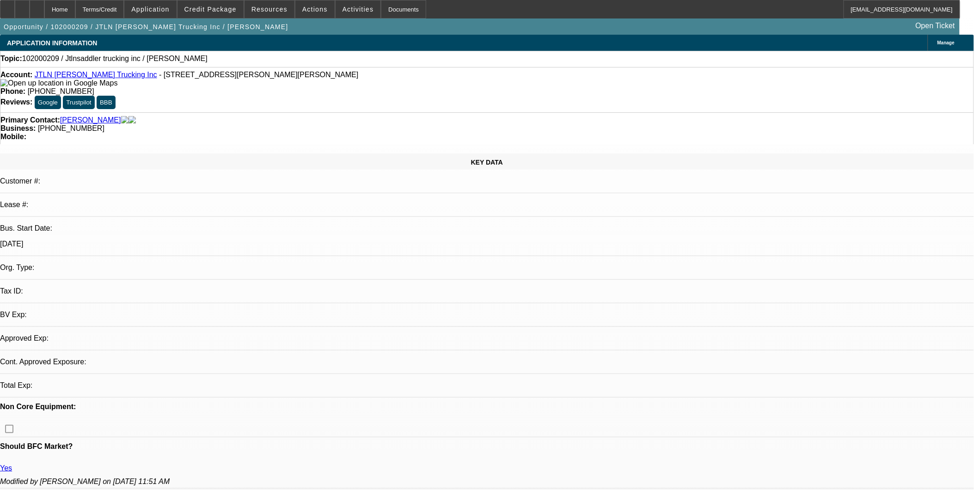
select select
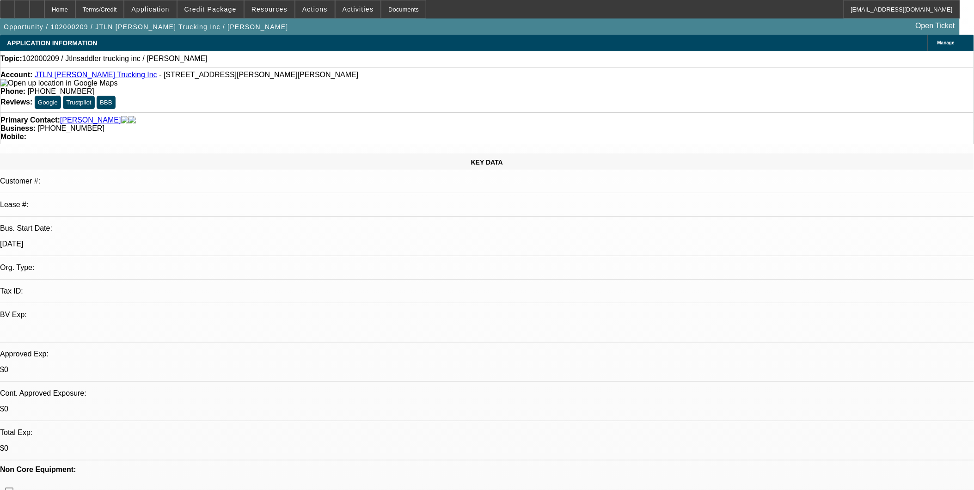
scroll to position [173, 0]
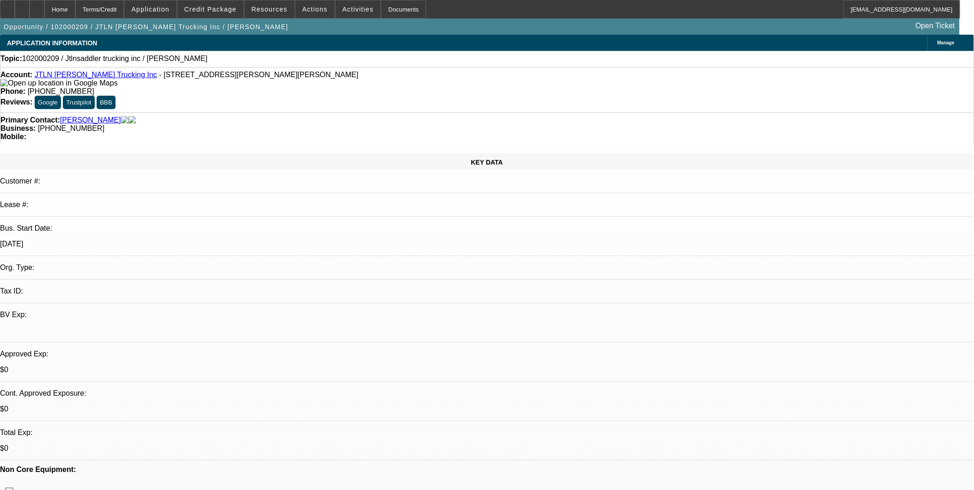
drag, startPoint x: 894, startPoint y: 307, endPoint x: 927, endPoint y: 306, distance: 33.3
drag, startPoint x: 927, startPoint y: 306, endPoint x: 921, endPoint y: 311, distance: 8.0
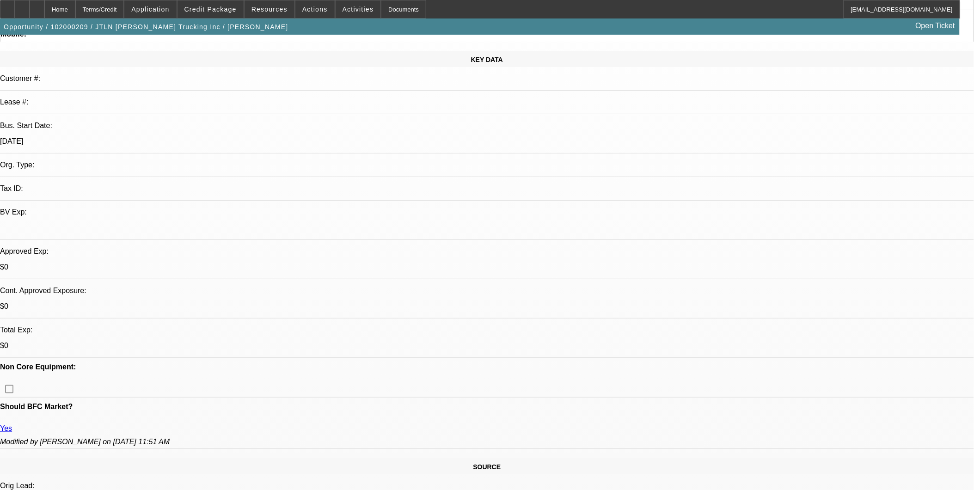
scroll to position [0, 0]
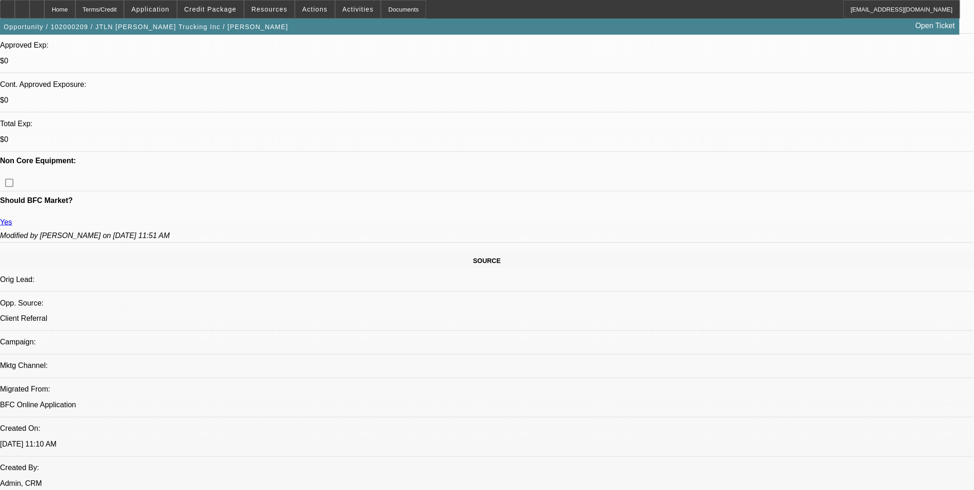
scroll to position [154, 0]
